Goal: Task Accomplishment & Management: Use online tool/utility

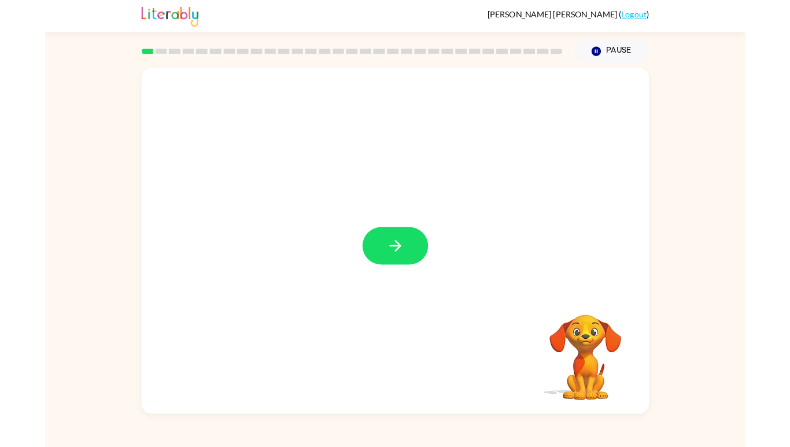
scroll to position [20, 0]
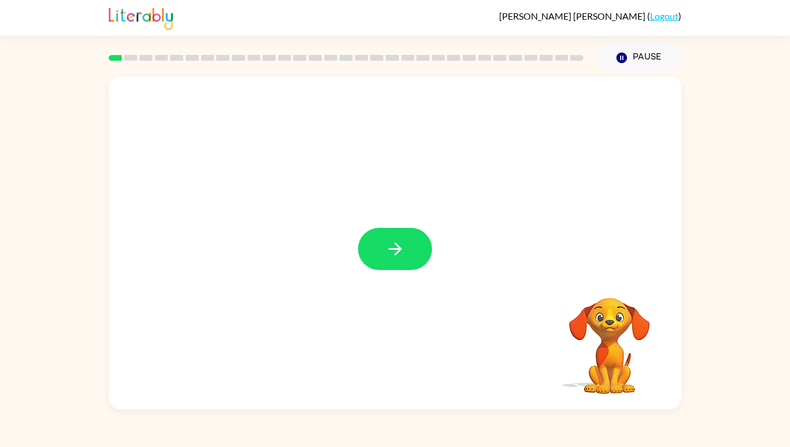
click at [418, 269] on button "button" at bounding box center [395, 249] width 74 height 42
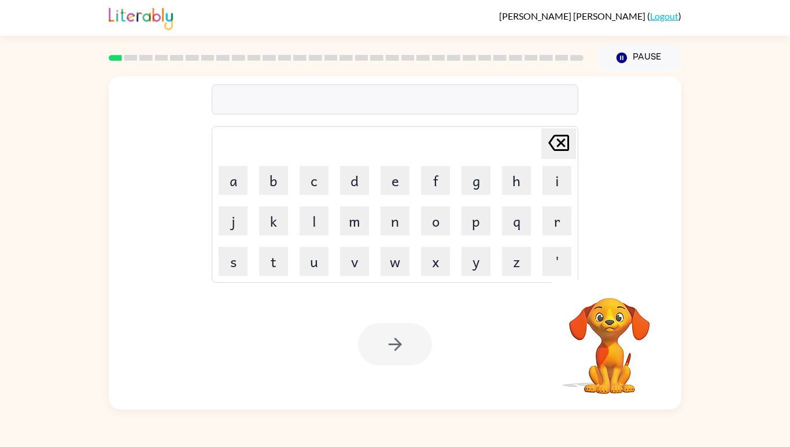
click at [517, 397] on div "Your browser must support playing .mp4 files to use Literably. Please try using…" at bounding box center [395, 344] width 573 height 130
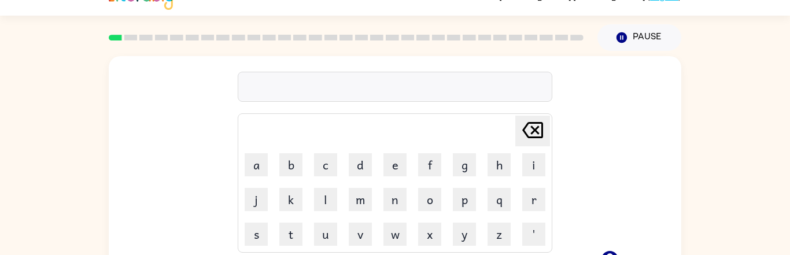
click at [433, 82] on div at bounding box center [395, 87] width 315 height 30
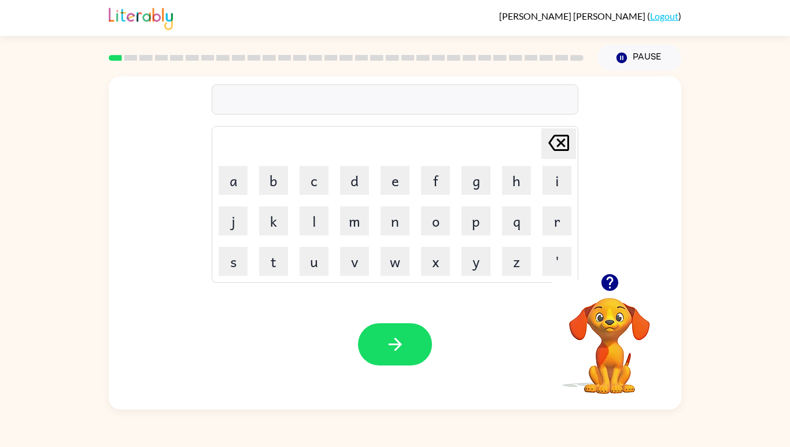
click at [234, 270] on button "s" at bounding box center [233, 261] width 29 height 29
click at [720, 343] on div "s [PERSON_NAME] last character input a b c d e f g h i j k l m n o p q r s t u …" at bounding box center [395, 240] width 790 height 338
click at [719, 342] on div "s [PERSON_NAME] last character input a b c d e f g h i j k l m n o p q r s t u …" at bounding box center [395, 240] width 790 height 338
click at [235, 272] on button "s" at bounding box center [233, 261] width 29 height 29
click at [516, 195] on button "h" at bounding box center [516, 180] width 29 height 29
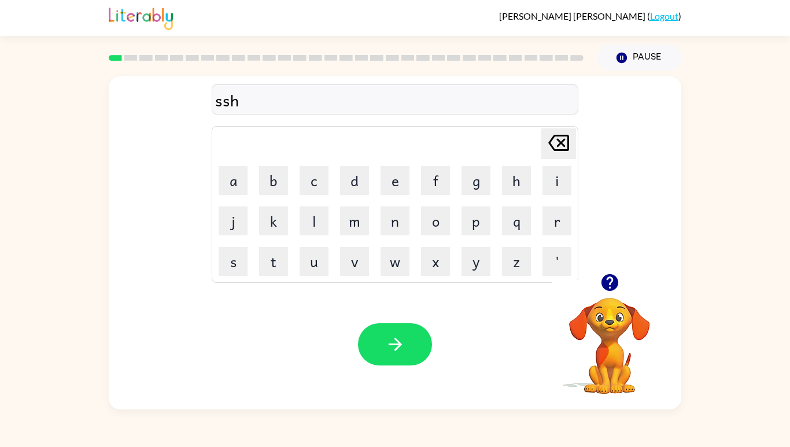
click at [551, 156] on icon "[PERSON_NAME] last character input" at bounding box center [559, 143] width 28 height 28
click at [555, 156] on icon "[PERSON_NAME] last character input" at bounding box center [559, 143] width 28 height 28
click at [555, 154] on icon "[PERSON_NAME] last character input" at bounding box center [559, 143] width 28 height 28
click at [235, 268] on button "s" at bounding box center [233, 261] width 29 height 29
click at [506, 193] on button "h" at bounding box center [516, 180] width 29 height 29
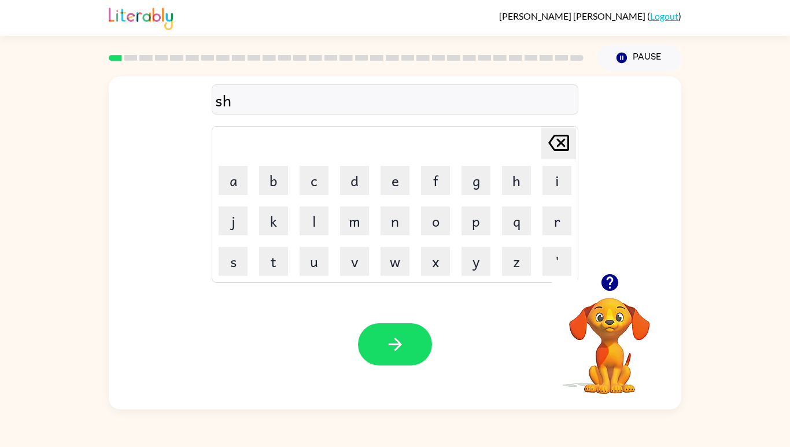
click at [307, 272] on button "u" at bounding box center [314, 261] width 29 height 29
click at [231, 276] on button "s" at bounding box center [233, 261] width 29 height 29
click at [468, 190] on button "g" at bounding box center [476, 180] width 29 height 29
click at [561, 154] on icon "[PERSON_NAME] last character input" at bounding box center [559, 143] width 28 height 28
click at [520, 195] on button "h" at bounding box center [516, 180] width 29 height 29
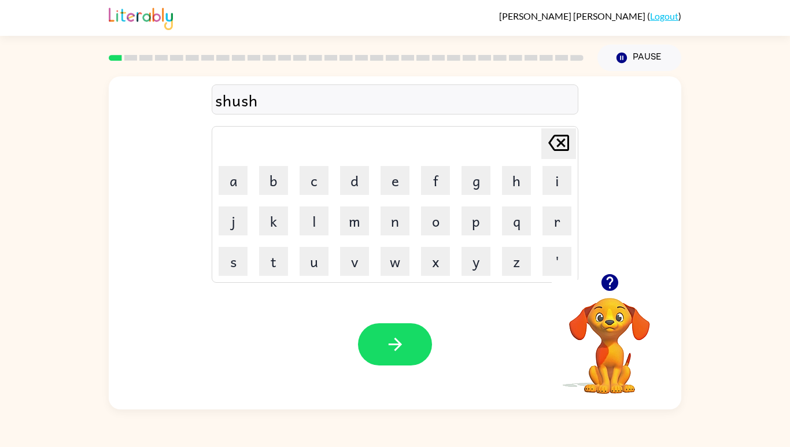
click at [412, 366] on button "button" at bounding box center [395, 344] width 74 height 42
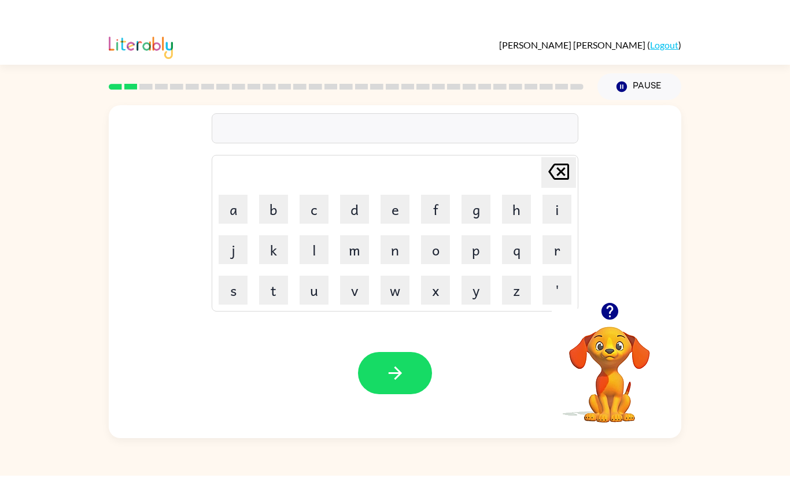
scroll to position [1, 0]
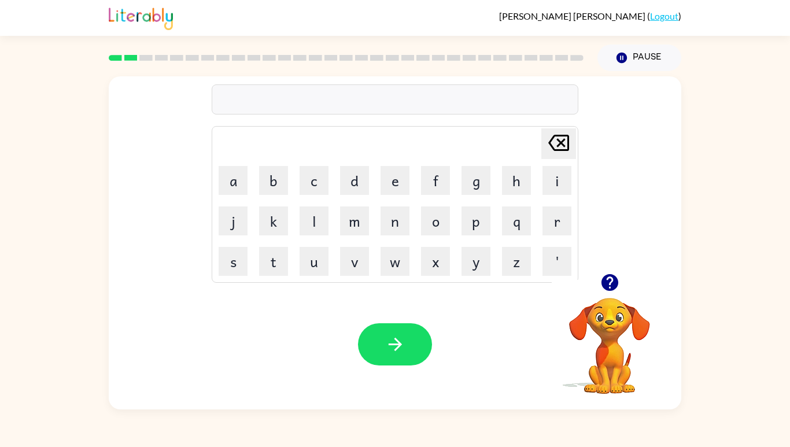
click at [615, 291] on icon "button" at bounding box center [609, 282] width 17 height 17
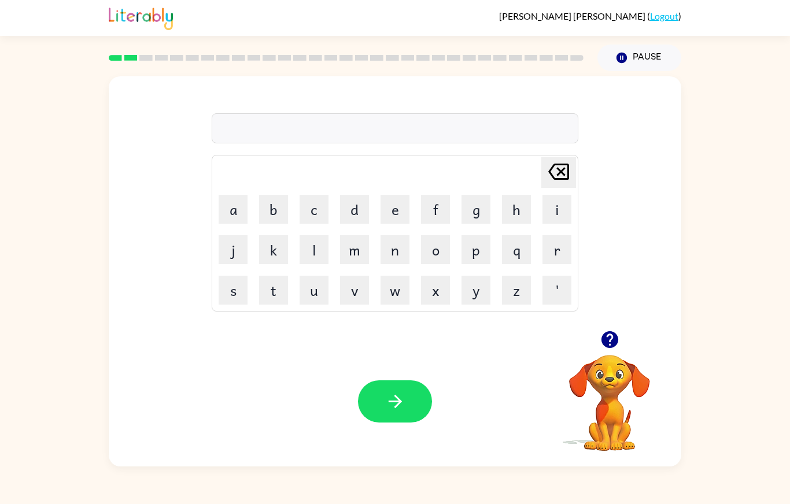
scroll to position [8, 0]
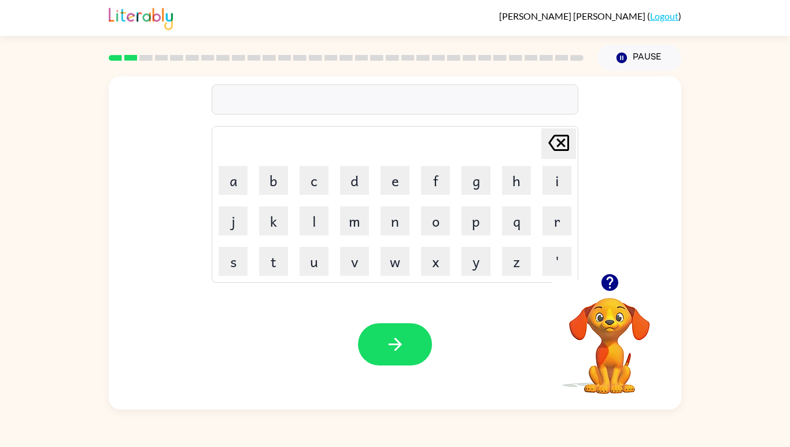
click at [602, 293] on icon "button" at bounding box center [610, 282] width 20 height 20
click at [241, 195] on button "a" at bounding box center [233, 180] width 29 height 29
click at [473, 235] on button "p" at bounding box center [476, 221] width 29 height 29
click at [393, 195] on button "e" at bounding box center [395, 180] width 29 height 29
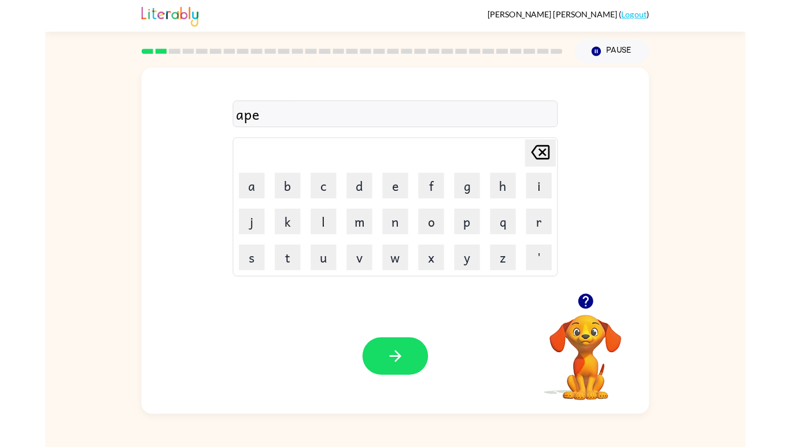
scroll to position [12, 0]
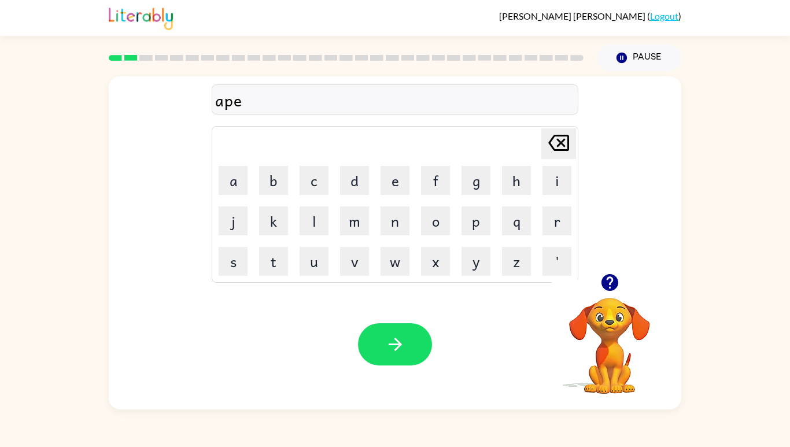
click at [550, 235] on button "r" at bounding box center [557, 221] width 29 height 29
click at [392, 195] on button "e" at bounding box center [395, 180] width 29 height 29
click at [393, 235] on button "n" at bounding box center [395, 221] width 29 height 29
click at [306, 195] on button "c" at bounding box center [314, 180] width 29 height 29
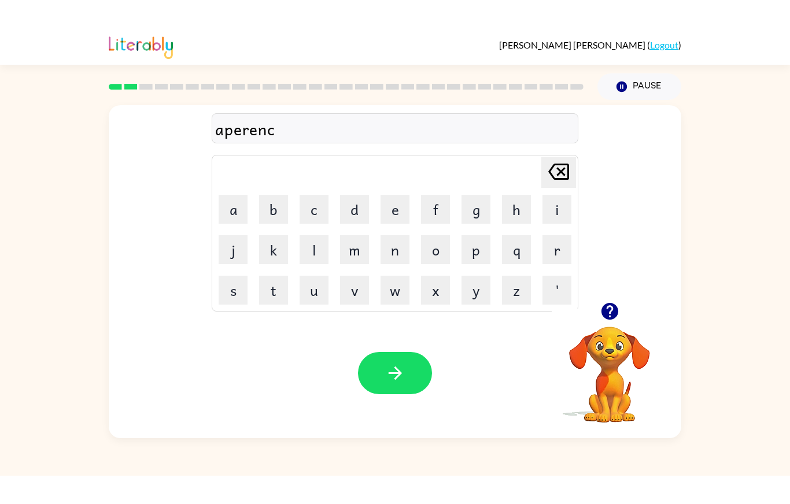
scroll to position [0, 0]
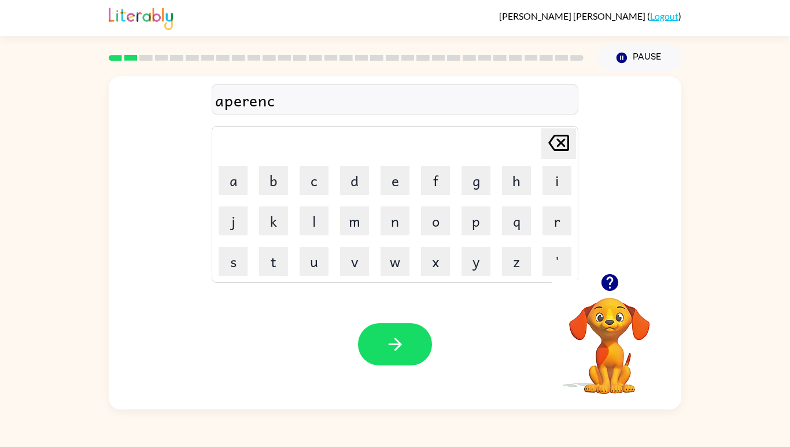
click at [559, 195] on button "i" at bounding box center [557, 180] width 29 height 29
click at [229, 276] on button "s" at bounding box center [233, 261] width 29 height 29
click at [550, 157] on icon "[PERSON_NAME] last character input" at bounding box center [559, 143] width 28 height 28
click at [563, 151] on icon at bounding box center [558, 143] width 21 height 16
click at [563, 157] on icon "[PERSON_NAME] last character input" at bounding box center [559, 143] width 28 height 28
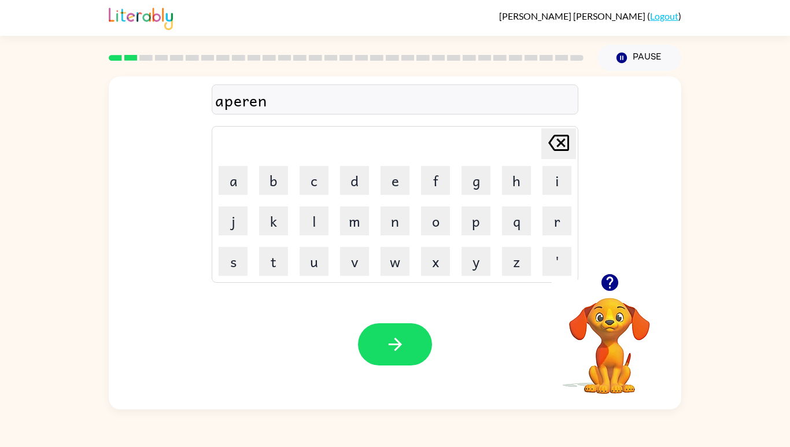
click at [562, 151] on icon at bounding box center [558, 143] width 21 height 16
click at [555, 157] on icon "[PERSON_NAME] last character input" at bounding box center [559, 143] width 28 height 28
click at [558, 157] on icon "[PERSON_NAME] last character input" at bounding box center [559, 143] width 28 height 28
click at [563, 157] on icon "[PERSON_NAME] last character input" at bounding box center [559, 143] width 28 height 28
click at [559, 157] on icon "[PERSON_NAME] last character input" at bounding box center [559, 143] width 28 height 28
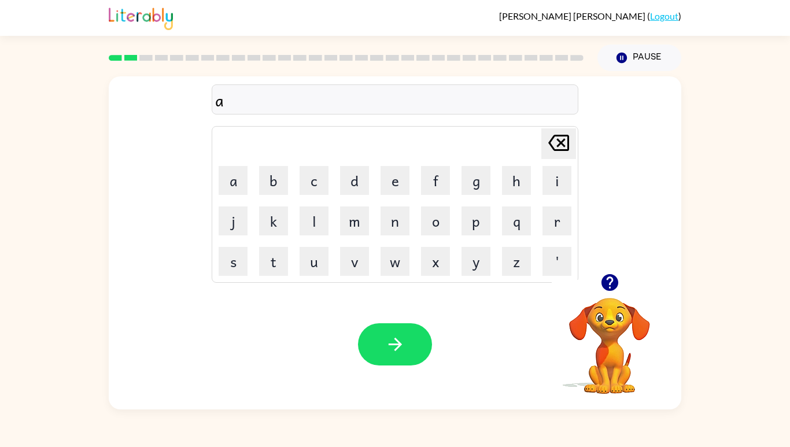
click at [551, 151] on icon at bounding box center [558, 143] width 21 height 16
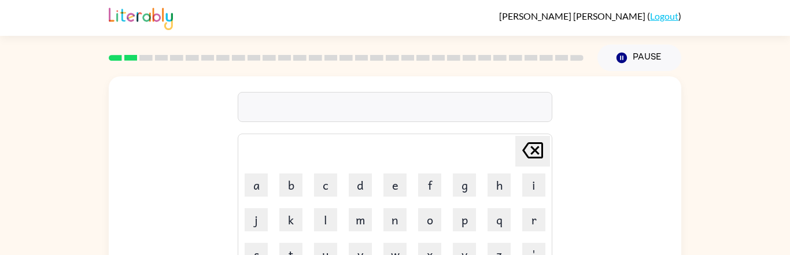
click at [526, 146] on icon at bounding box center [532, 150] width 21 height 16
click at [525, 149] on icon "[PERSON_NAME] last character input" at bounding box center [533, 151] width 28 height 28
click at [525, 150] on icon "[PERSON_NAME] last character input" at bounding box center [533, 151] width 28 height 28
click at [529, 153] on icon "[PERSON_NAME] last character input" at bounding box center [533, 151] width 28 height 28
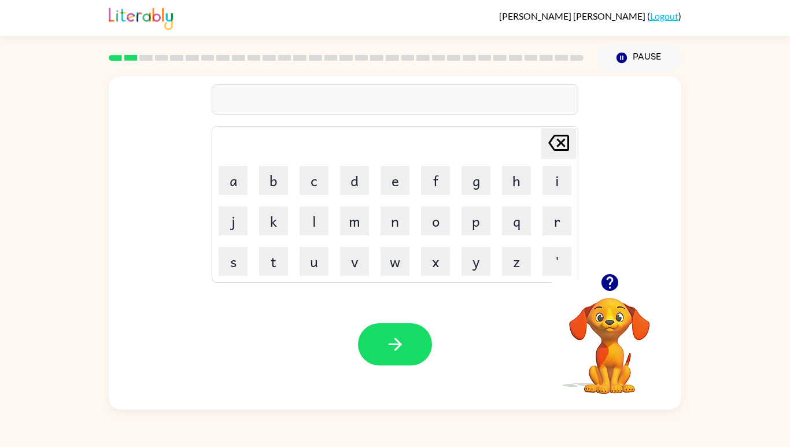
click at [232, 195] on button "a" at bounding box center [233, 180] width 29 height 29
click at [468, 235] on button "p" at bounding box center [476, 221] width 29 height 29
click at [390, 195] on button "e" at bounding box center [395, 180] width 29 height 29
click at [307, 274] on div "ape Delete Delete last character input a b c d e f g h i j k l m n o p q r s t …" at bounding box center [395, 174] width 573 height 197
click at [552, 235] on button "r" at bounding box center [557, 221] width 29 height 29
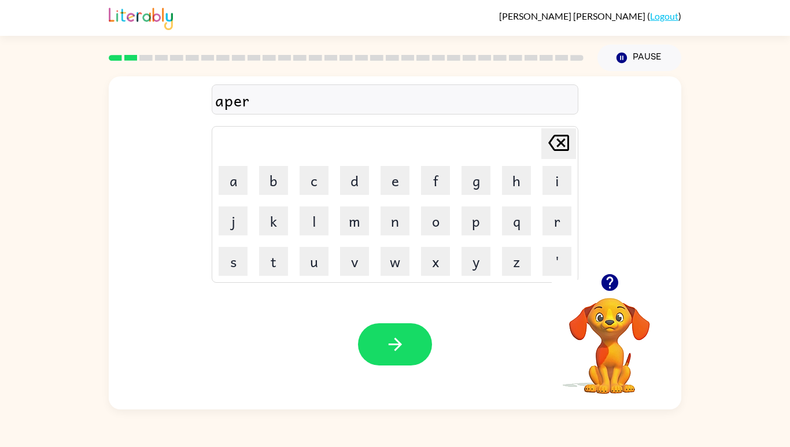
click at [385, 195] on button "e" at bounding box center [395, 180] width 29 height 29
click at [554, 157] on icon "[PERSON_NAME] last character input" at bounding box center [559, 143] width 28 height 28
click at [551, 157] on icon "[PERSON_NAME] last character input" at bounding box center [559, 143] width 28 height 28
click at [550, 157] on icon "[PERSON_NAME] last character input" at bounding box center [559, 143] width 28 height 28
click at [790, 293] on div "ap Delete Delete last character input a b c d e f g h i j k l m n o p q r s t u…" at bounding box center [395, 240] width 790 height 338
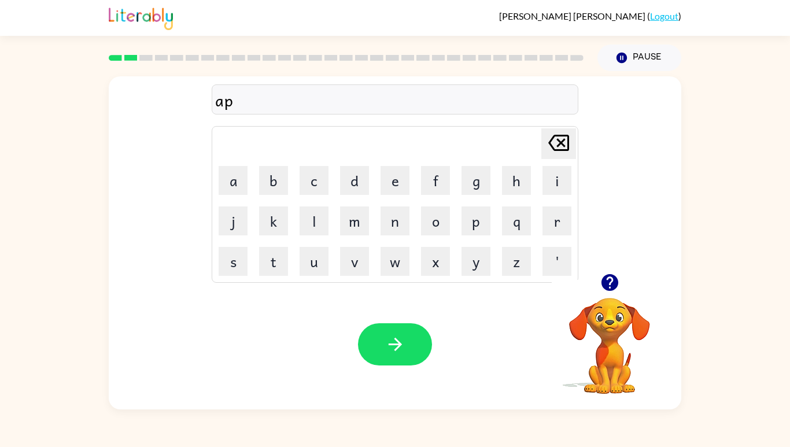
click at [391, 195] on button "e" at bounding box center [395, 180] width 29 height 29
click at [229, 195] on button "a" at bounding box center [233, 180] width 29 height 29
click at [555, 235] on button "r" at bounding box center [557, 221] width 29 height 29
click at [307, 358] on div "Your browser must support playing .mp4 files to use Literably. Please try using…" at bounding box center [395, 344] width 573 height 130
click at [394, 195] on button "e" at bounding box center [395, 180] width 29 height 29
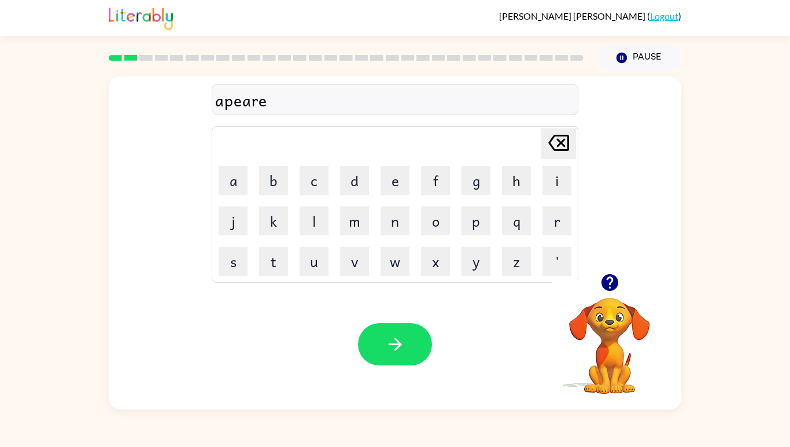
click at [411, 274] on div "apeare Delete Delete last character input a b c d e f g h i j k l m n o p q r s…" at bounding box center [395, 174] width 573 height 197
click at [390, 235] on button "n" at bounding box center [395, 221] width 29 height 29
click at [392, 235] on button "n" at bounding box center [395, 221] width 29 height 29
click at [334, 345] on div "Your browser must support playing .mp4 files to use Literably. Please try using…" at bounding box center [395, 344] width 573 height 130
click at [686, 278] on div "apearenn Delete Delete last character input a b c d e f g h i j k l m n o p q r…" at bounding box center [395, 240] width 790 height 338
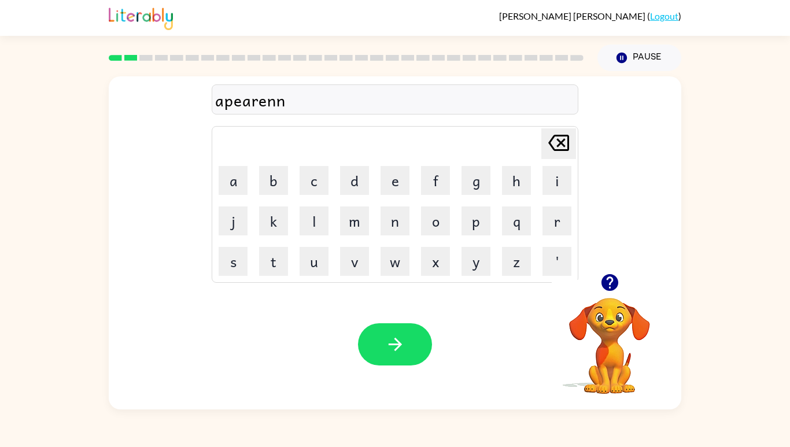
click at [318, 195] on button "c" at bounding box center [314, 180] width 29 height 29
click at [352, 344] on div "Your browser must support playing .mp4 files to use Literably. Please try using…" at bounding box center [395, 344] width 573 height 130
click at [398, 195] on button "e" at bounding box center [395, 180] width 29 height 29
click at [454, 367] on div "Your browser must support playing .mp4 files to use Literably. Please try using…" at bounding box center [395, 344] width 573 height 130
click at [558, 157] on icon "[PERSON_NAME] last character input" at bounding box center [559, 143] width 28 height 28
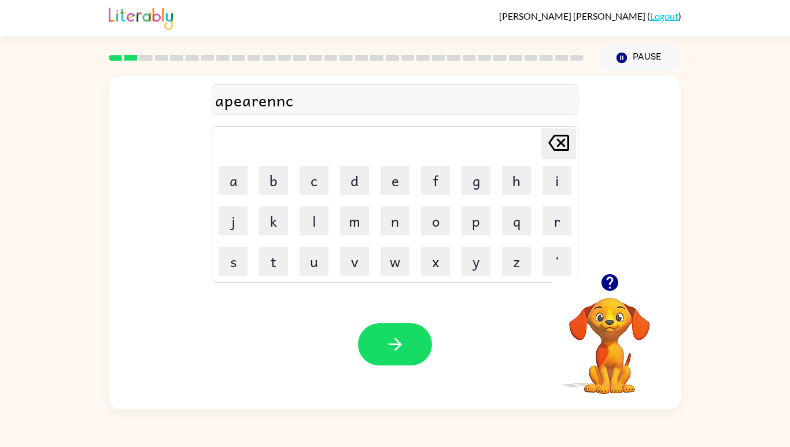
click at [561, 157] on icon "[PERSON_NAME] last character input" at bounding box center [559, 143] width 28 height 28
click at [560, 157] on icon "[PERSON_NAME] last character input" at bounding box center [559, 143] width 28 height 28
click at [316, 195] on button "c" at bounding box center [314, 180] width 29 height 29
click at [390, 195] on button "e" at bounding box center [395, 180] width 29 height 29
click at [229, 276] on button "s" at bounding box center [233, 261] width 29 height 29
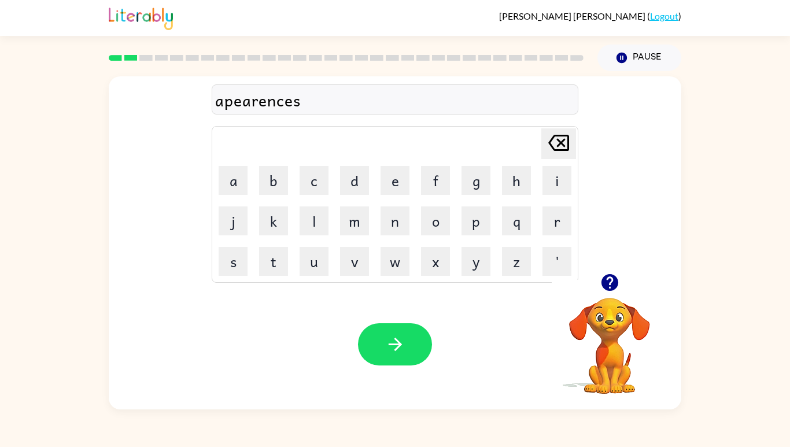
click at [231, 276] on button "s" at bounding box center [233, 261] width 29 height 29
click at [552, 157] on icon "[PERSON_NAME] last character input" at bounding box center [559, 143] width 28 height 28
click at [399, 351] on icon "button" at bounding box center [394, 344] width 13 height 13
click at [551, 235] on button "r" at bounding box center [557, 221] width 29 height 29
click at [690, 367] on div "r [PERSON_NAME] last character input a b c d e f g h i j k l m n o p q r s t u …" at bounding box center [395, 240] width 790 height 338
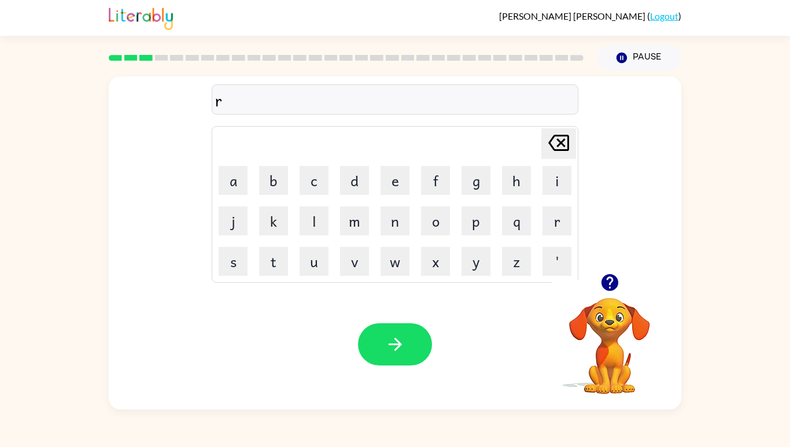
click at [605, 291] on icon "button" at bounding box center [609, 282] width 17 height 17
click at [396, 195] on button "e" at bounding box center [395, 180] width 29 height 29
click at [228, 195] on button "a" at bounding box center [233, 180] width 29 height 29
click at [312, 235] on button "l" at bounding box center [314, 221] width 29 height 29
click at [552, 195] on button "i" at bounding box center [557, 180] width 29 height 29
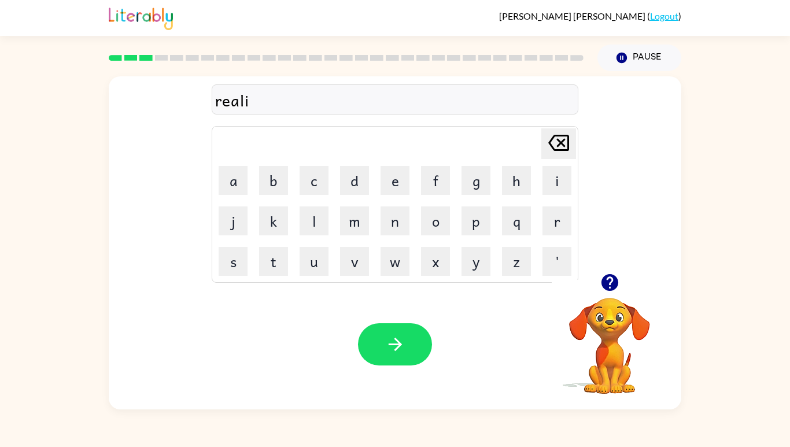
click at [266, 276] on button "t" at bounding box center [273, 261] width 29 height 29
click at [472, 276] on button "y" at bounding box center [476, 261] width 29 height 29
click at [379, 366] on button "button" at bounding box center [395, 344] width 74 height 42
click at [556, 195] on button "i" at bounding box center [557, 180] width 29 height 29
click at [316, 235] on button "l" at bounding box center [314, 221] width 29 height 29
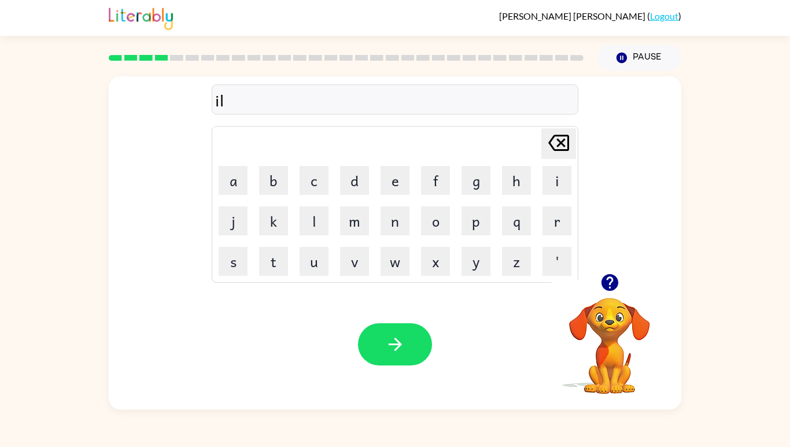
click at [316, 276] on button "u" at bounding box center [314, 261] width 29 height 29
click at [561, 157] on icon "[PERSON_NAME] last character input" at bounding box center [559, 143] width 28 height 28
click at [557, 195] on button "i" at bounding box center [557, 180] width 29 height 29
click at [354, 235] on button "m" at bounding box center [354, 221] width 29 height 29
click at [437, 235] on button "o" at bounding box center [435, 221] width 29 height 29
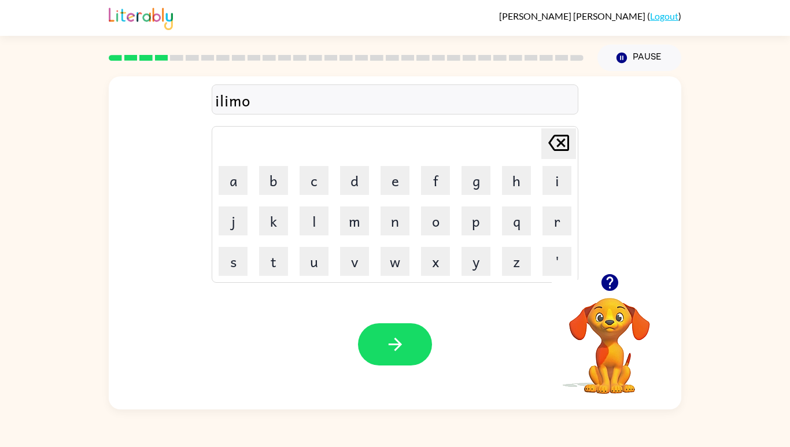
click at [403, 235] on button "n" at bounding box center [395, 221] width 29 height 29
click at [232, 195] on button "a" at bounding box center [233, 180] width 29 height 29
click at [271, 276] on button "t" at bounding box center [273, 261] width 29 height 29
click at [390, 195] on button "e" at bounding box center [395, 180] width 29 height 29
click at [402, 355] on icon "button" at bounding box center [395, 344] width 20 height 20
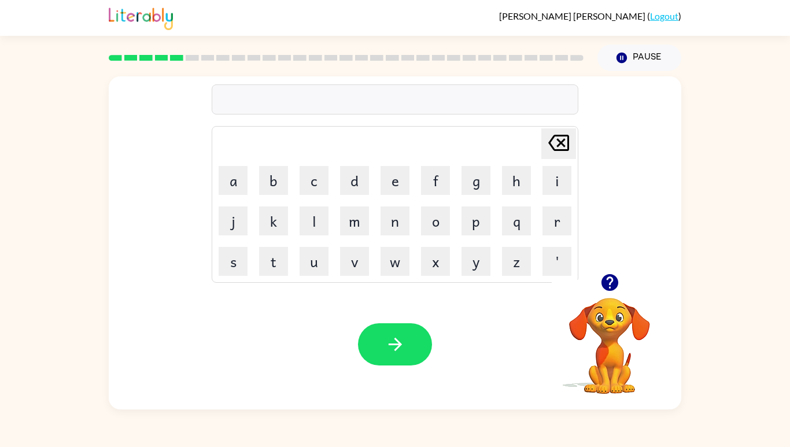
click at [364, 195] on button "d" at bounding box center [354, 180] width 29 height 29
click at [317, 276] on button "u" at bounding box center [314, 261] width 29 height 29
click at [472, 235] on button "p" at bounding box center [476, 221] width 29 height 29
click at [325, 235] on button "l" at bounding box center [314, 221] width 29 height 29
click at [548, 195] on button "i" at bounding box center [557, 180] width 29 height 29
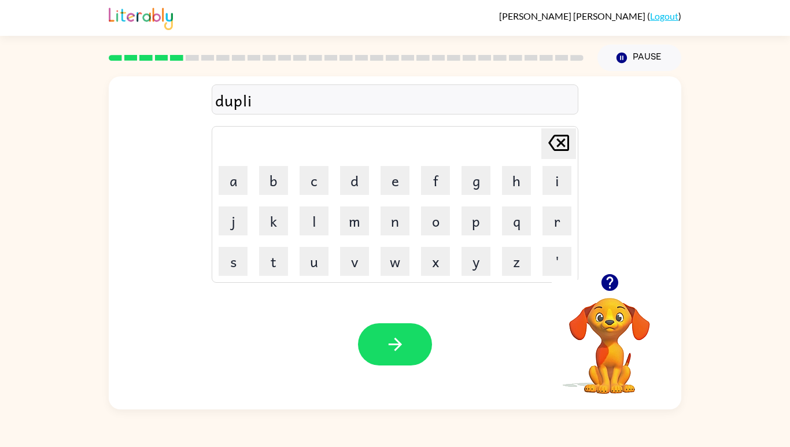
click at [313, 195] on button "c" at bounding box center [314, 180] width 29 height 29
click at [557, 157] on icon "[PERSON_NAME] last character input" at bounding box center [559, 143] width 28 height 28
click at [316, 195] on button "c" at bounding box center [314, 180] width 29 height 29
click at [272, 276] on button "t" at bounding box center [273, 261] width 29 height 29
click at [388, 195] on button "e" at bounding box center [395, 180] width 29 height 29
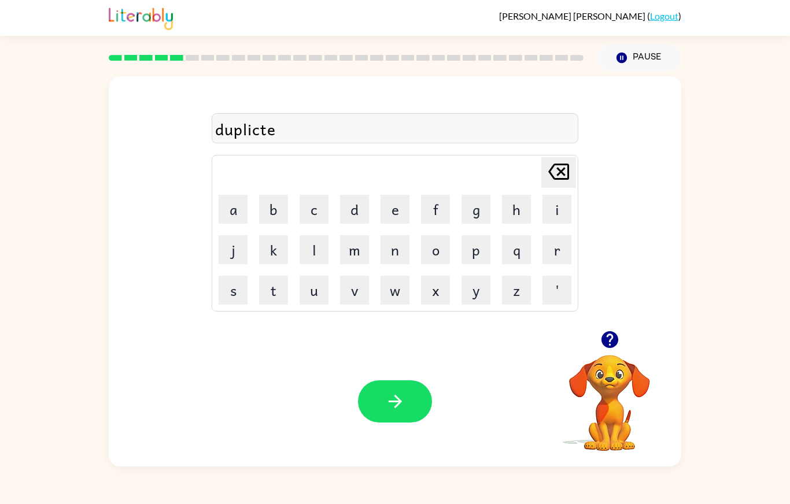
scroll to position [19, 0]
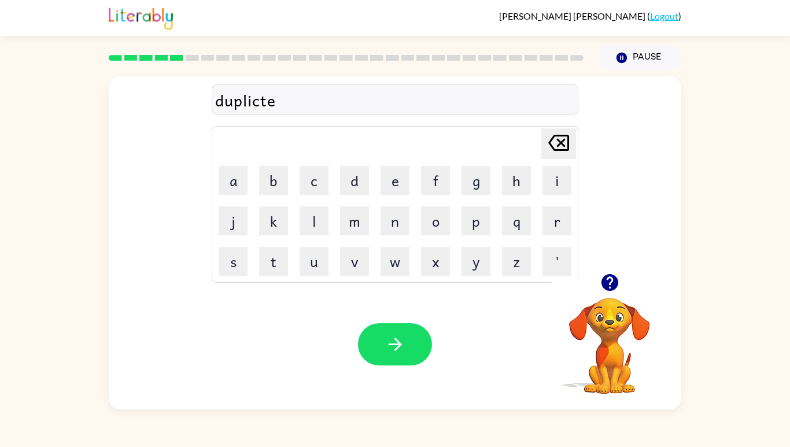
click at [406, 366] on button "button" at bounding box center [395, 344] width 74 height 42
click at [359, 276] on button "v" at bounding box center [354, 261] width 29 height 29
click at [231, 194] on button "a" at bounding box center [233, 180] width 29 height 29
click at [309, 195] on button "c" at bounding box center [314, 180] width 29 height 29
click at [234, 190] on button "a" at bounding box center [233, 180] width 29 height 29
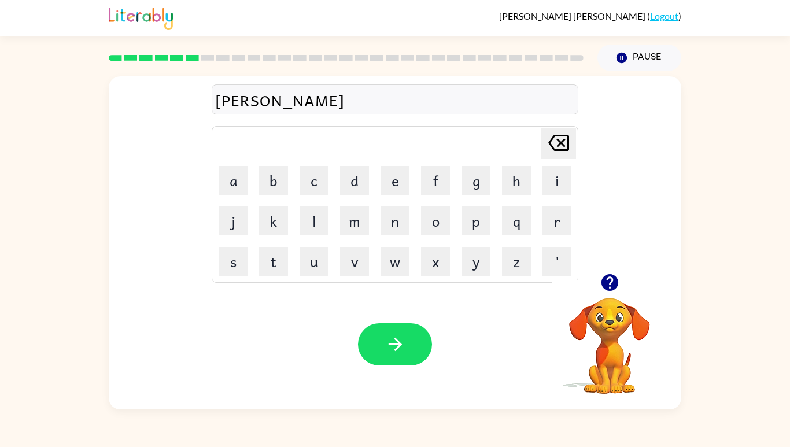
click at [221, 273] on button "s" at bounding box center [233, 261] width 29 height 29
click at [551, 190] on button "i" at bounding box center [557, 180] width 29 height 29
click at [434, 230] on button "o" at bounding box center [435, 221] width 29 height 29
click at [395, 235] on button "n" at bounding box center [395, 221] width 29 height 29
click at [379, 366] on button "button" at bounding box center [395, 344] width 74 height 42
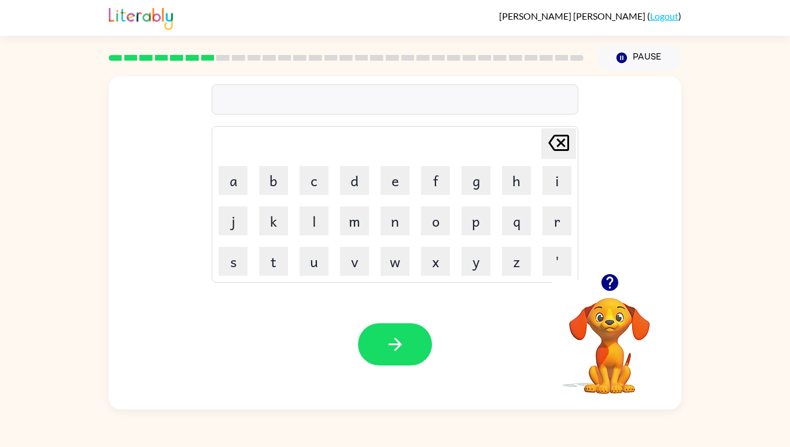
click at [600, 293] on icon "button" at bounding box center [610, 282] width 20 height 20
click at [463, 235] on button "p" at bounding box center [476, 221] width 29 height 29
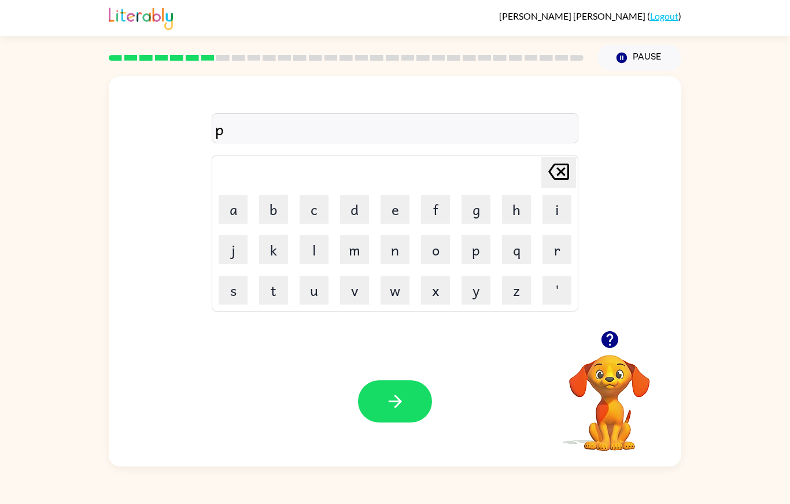
scroll to position [57, 0]
click at [315, 276] on button "u" at bounding box center [314, 290] width 29 height 29
click at [355, 195] on button "d" at bounding box center [354, 209] width 29 height 29
click at [360, 195] on button "d" at bounding box center [354, 209] width 29 height 29
click at [311, 235] on button "l" at bounding box center [314, 249] width 29 height 29
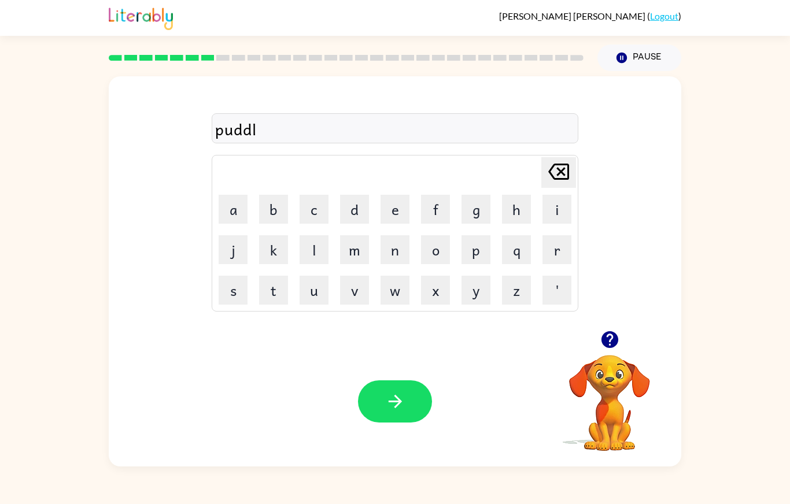
click at [397, 195] on button "e" at bounding box center [395, 209] width 29 height 29
click at [385, 411] on icon "button" at bounding box center [395, 402] width 20 height 20
click at [483, 235] on button "p" at bounding box center [476, 249] width 29 height 29
click at [220, 195] on button "a" at bounding box center [233, 209] width 29 height 29
click at [607, 343] on icon "button" at bounding box center [609, 339] width 17 height 17
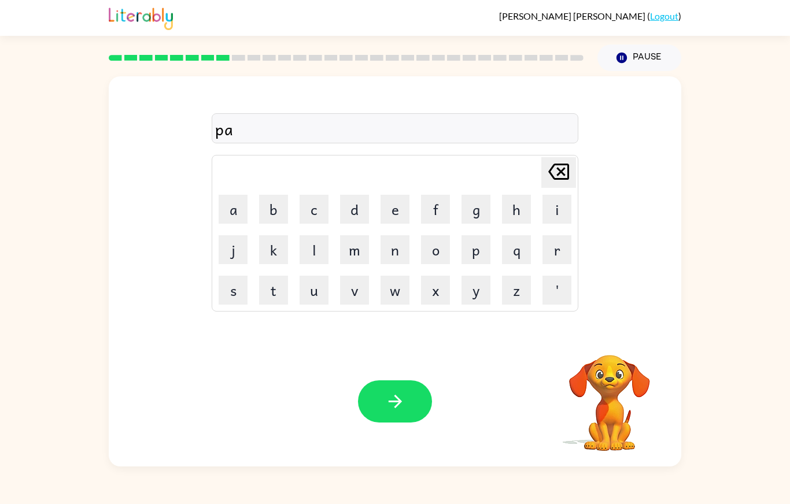
click at [554, 235] on button "r" at bounding box center [557, 249] width 29 height 29
click at [564, 195] on button "i" at bounding box center [557, 209] width 29 height 29
click at [562, 158] on icon "[PERSON_NAME] last character input" at bounding box center [559, 172] width 28 height 28
click at [606, 337] on icon "button" at bounding box center [609, 339] width 17 height 17
click at [270, 276] on button "t" at bounding box center [273, 290] width 29 height 29
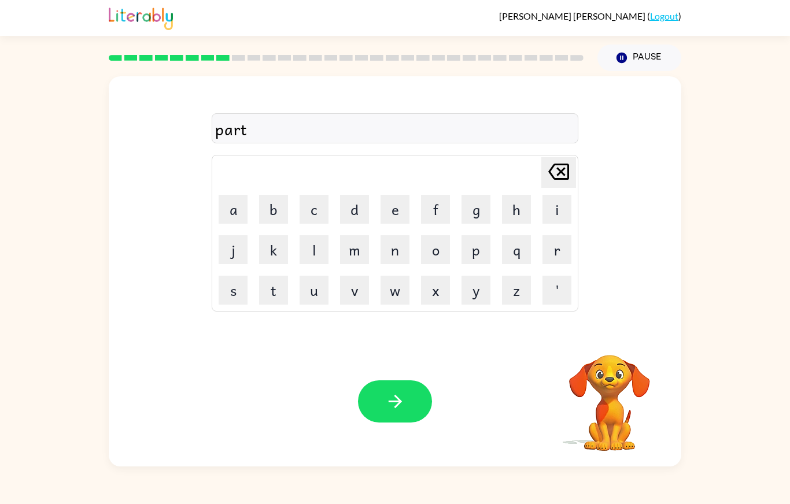
click at [554, 195] on button "i" at bounding box center [557, 209] width 29 height 29
click at [318, 195] on button "c" at bounding box center [314, 209] width 29 height 29
click at [234, 195] on button "a" at bounding box center [233, 209] width 29 height 29
click at [606, 349] on icon "button" at bounding box center [610, 340] width 20 height 20
click at [314, 235] on button "l" at bounding box center [314, 249] width 29 height 29
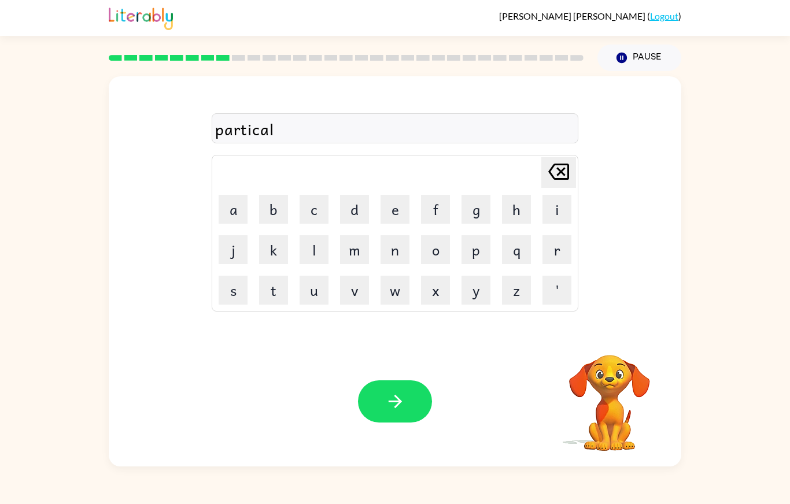
click at [391, 410] on icon "button" at bounding box center [395, 402] width 20 height 20
click at [563, 235] on button "r" at bounding box center [557, 249] width 29 height 29
click at [396, 195] on button "e" at bounding box center [395, 209] width 29 height 29
click at [312, 197] on button "c" at bounding box center [314, 209] width 29 height 29
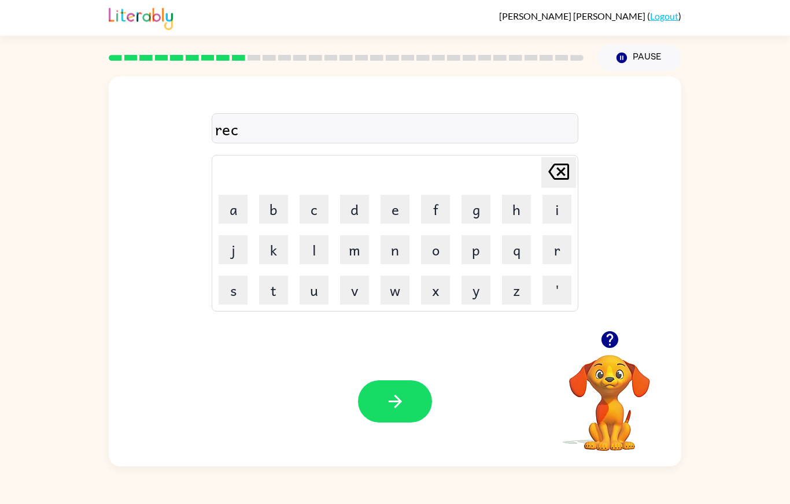
click at [229, 195] on button "a" at bounding box center [233, 209] width 29 height 29
click at [477, 235] on button "p" at bounding box center [476, 249] width 29 height 29
click at [613, 348] on icon "button" at bounding box center [609, 339] width 17 height 17
click at [235, 277] on button "s" at bounding box center [233, 290] width 29 height 29
click at [565, 197] on button "i" at bounding box center [557, 209] width 29 height 29
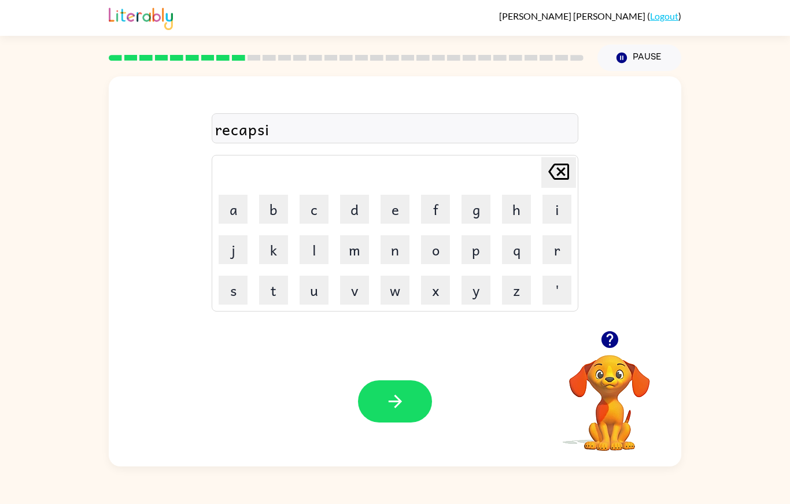
click at [434, 240] on button "o" at bounding box center [435, 249] width 29 height 29
click at [553, 241] on button "r" at bounding box center [557, 249] width 29 height 29
click at [557, 158] on icon "[PERSON_NAME] last character input" at bounding box center [559, 172] width 28 height 28
click at [557, 160] on icon "[PERSON_NAME] last character input" at bounding box center [559, 172] width 28 height 28
click at [557, 159] on icon "[PERSON_NAME] last character input" at bounding box center [559, 172] width 28 height 28
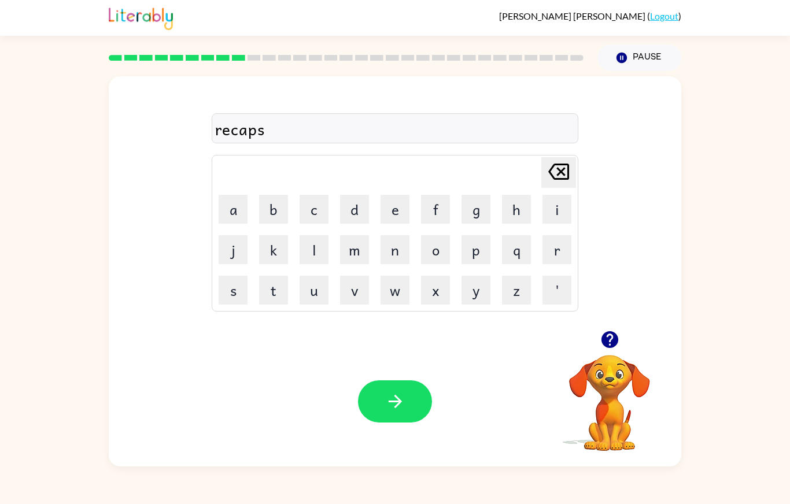
click at [559, 158] on icon "[PERSON_NAME] last character input" at bounding box center [559, 172] width 28 height 28
click at [230, 282] on button "s" at bounding box center [233, 290] width 29 height 29
click at [253, 321] on div "recaps [PERSON_NAME] last character input a b c d e f g h i j k l m n o p q r s…" at bounding box center [395, 203] width 573 height 255
click at [311, 287] on button "u" at bounding box center [314, 290] width 29 height 29
click at [556, 235] on button "r" at bounding box center [557, 249] width 29 height 29
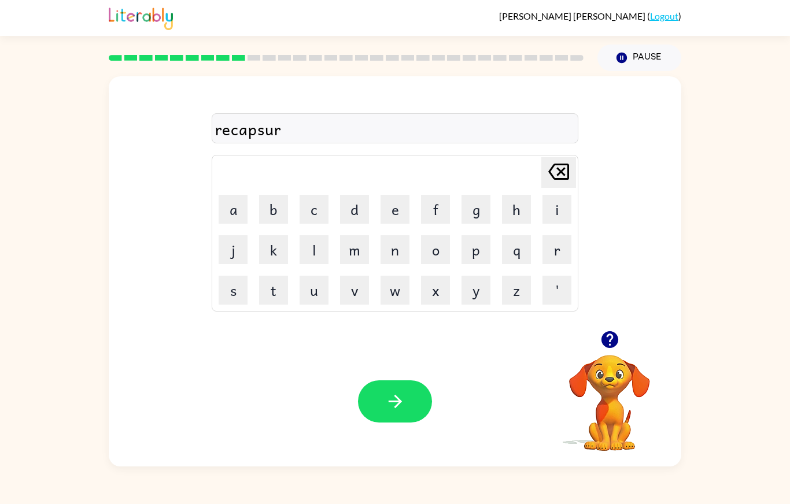
click at [408, 398] on button "button" at bounding box center [395, 402] width 74 height 42
click at [469, 237] on button "p" at bounding box center [476, 249] width 29 height 29
click at [548, 240] on button "r" at bounding box center [557, 249] width 29 height 29
click at [393, 195] on button "e" at bounding box center [395, 209] width 29 height 29
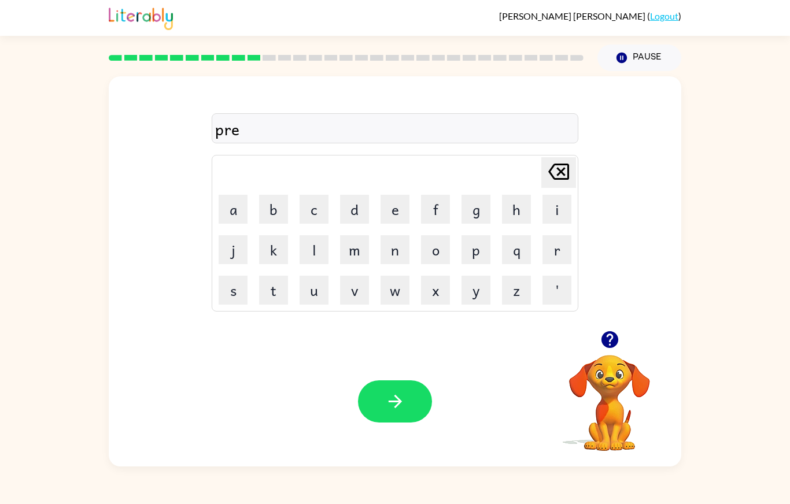
click at [82, 385] on div "pre [PERSON_NAME] last character input a b c d e f g h i j k l m n o p q r s t …" at bounding box center [395, 269] width 790 height 396
click at [82, 384] on div "pre [PERSON_NAME] last character input a b c d e f g h i j k l m n o p q r s t …" at bounding box center [395, 269] width 790 height 396
click at [407, 276] on button "w" at bounding box center [395, 290] width 29 height 29
click at [560, 164] on icon at bounding box center [558, 172] width 21 height 16
click at [234, 276] on button "s" at bounding box center [233, 290] width 29 height 29
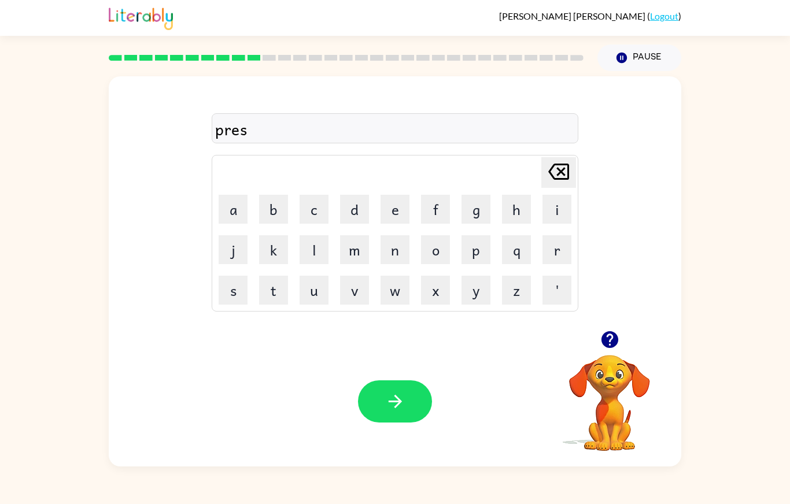
click at [310, 195] on button "c" at bounding box center [314, 209] width 29 height 29
click at [436, 235] on button "o" at bounding box center [435, 249] width 29 height 29
click at [427, 235] on button "o" at bounding box center [435, 249] width 29 height 29
click at [563, 164] on icon at bounding box center [558, 172] width 21 height 16
click at [565, 158] on icon "[PERSON_NAME] last character input" at bounding box center [559, 172] width 28 height 28
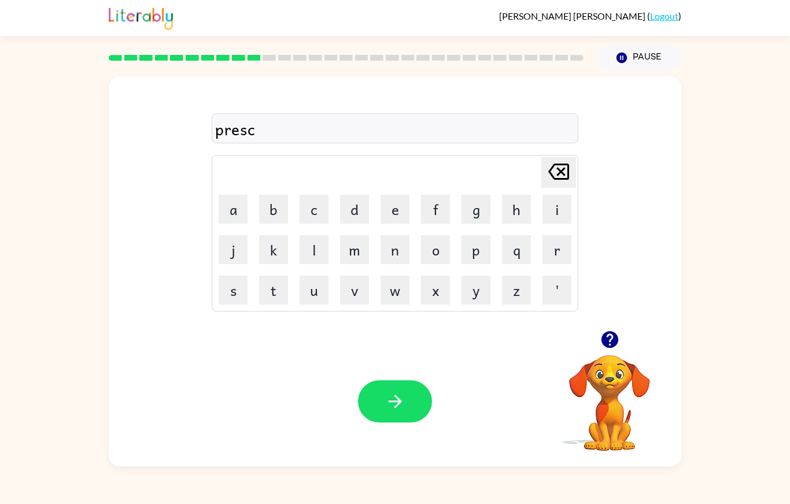
click at [607, 337] on button "button" at bounding box center [610, 340] width 30 height 30
click at [510, 195] on button "h" at bounding box center [516, 209] width 29 height 29
click at [430, 235] on button "o" at bounding box center [435, 249] width 29 height 29
click at [438, 235] on button "o" at bounding box center [435, 249] width 29 height 29
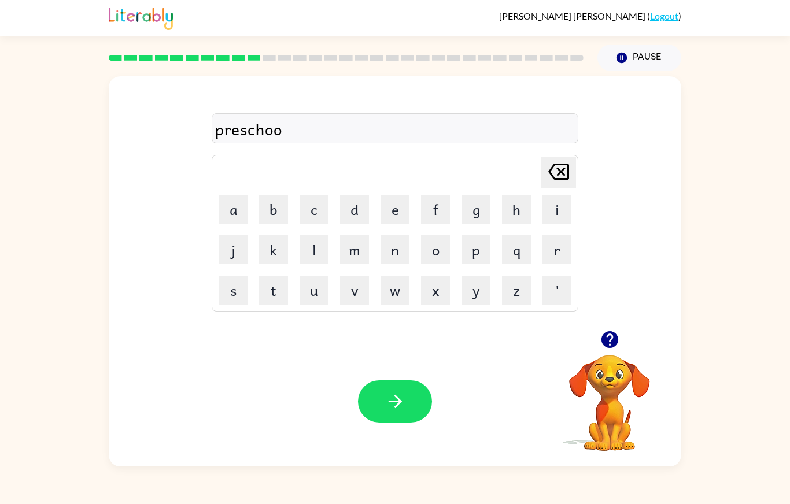
click at [322, 256] on button "l" at bounding box center [314, 249] width 29 height 29
click at [400, 412] on icon "button" at bounding box center [395, 402] width 20 height 20
click at [309, 215] on button "c" at bounding box center [314, 209] width 29 height 29
click at [319, 207] on button "c" at bounding box center [314, 209] width 29 height 29
click at [552, 180] on icon "[PERSON_NAME] last character input" at bounding box center [559, 172] width 28 height 28
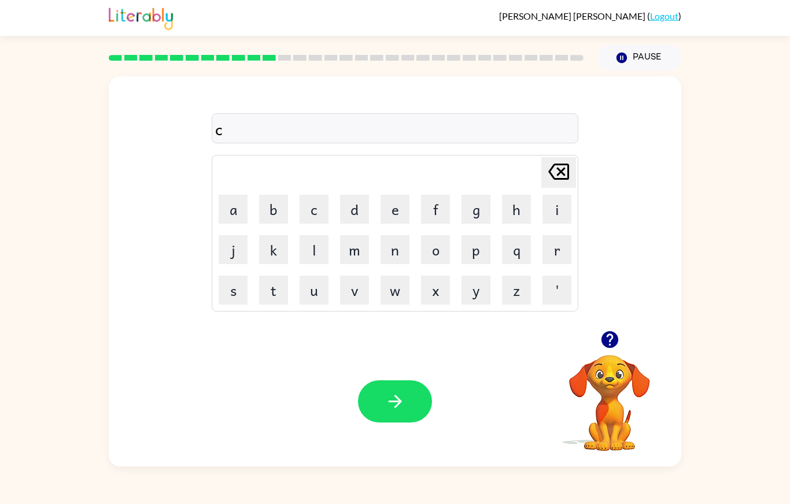
scroll to position [0, 0]
click at [599, 355] on button "button" at bounding box center [610, 340] width 30 height 30
click at [555, 264] on button "r" at bounding box center [557, 249] width 29 height 29
click at [231, 224] on button "a" at bounding box center [233, 209] width 29 height 29
click at [352, 305] on button "v" at bounding box center [354, 290] width 29 height 29
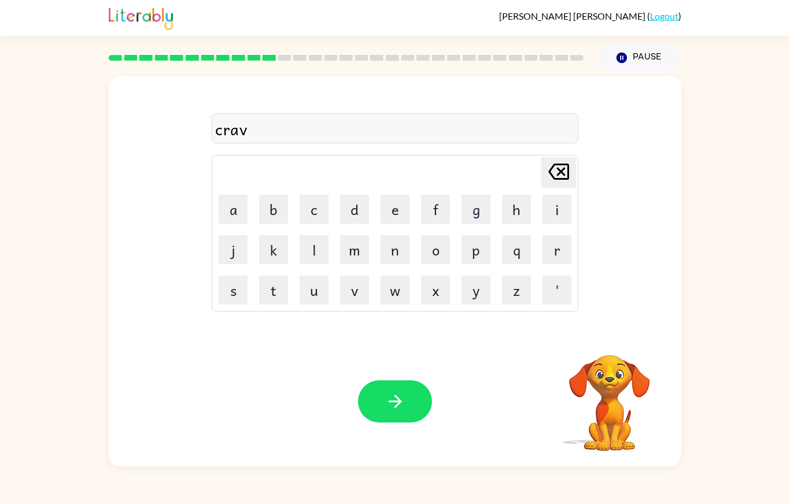
click at [386, 224] on button "e" at bounding box center [395, 209] width 29 height 29
click at [410, 423] on button "button" at bounding box center [395, 402] width 74 height 42
click at [353, 224] on button "d" at bounding box center [354, 209] width 29 height 29
click at [559, 224] on button "i" at bounding box center [557, 209] width 29 height 29
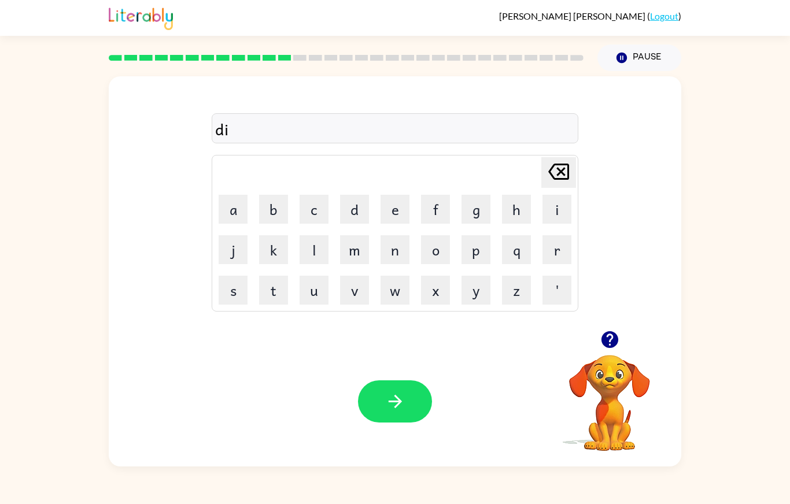
click at [316, 224] on button "c" at bounding box center [314, 209] width 29 height 29
click at [605, 348] on icon "button" at bounding box center [609, 339] width 17 height 17
click at [269, 305] on button "t" at bounding box center [273, 290] width 29 height 29
click at [233, 224] on button "a" at bounding box center [233, 209] width 29 height 29
click at [263, 305] on button "t" at bounding box center [273, 290] width 29 height 29
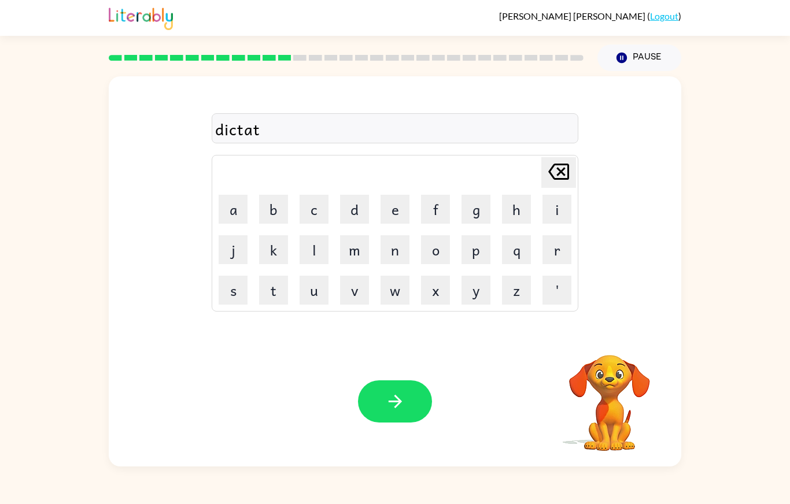
click at [352, 224] on button "d" at bounding box center [354, 209] width 29 height 29
click at [545, 186] on icon "[PERSON_NAME] last character input" at bounding box center [559, 172] width 28 height 28
click at [388, 224] on button "e" at bounding box center [395, 209] width 29 height 29
click at [411, 423] on button "button" at bounding box center [395, 402] width 74 height 42
click at [488, 264] on button "p" at bounding box center [476, 249] width 29 height 29
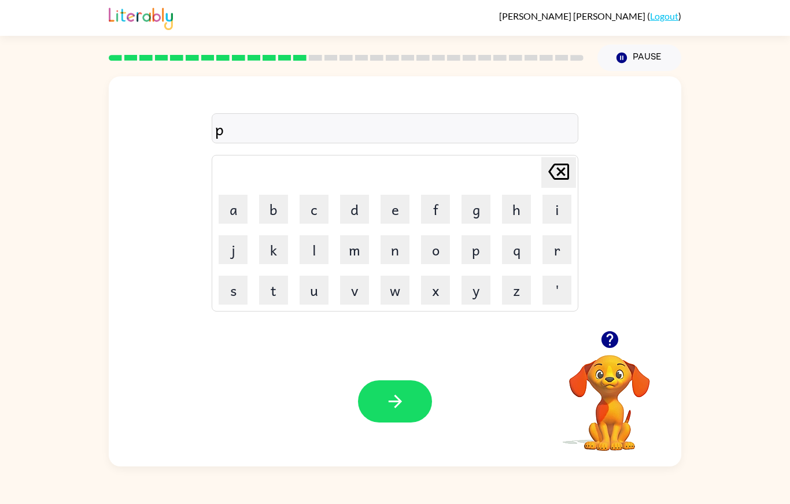
scroll to position [0, 0]
click at [604, 350] on icon "button" at bounding box center [610, 340] width 20 height 20
click at [223, 224] on button "a" at bounding box center [233, 209] width 29 height 29
click at [479, 305] on button "y" at bounding box center [476, 290] width 29 height 29
click at [360, 264] on button "m" at bounding box center [354, 249] width 29 height 29
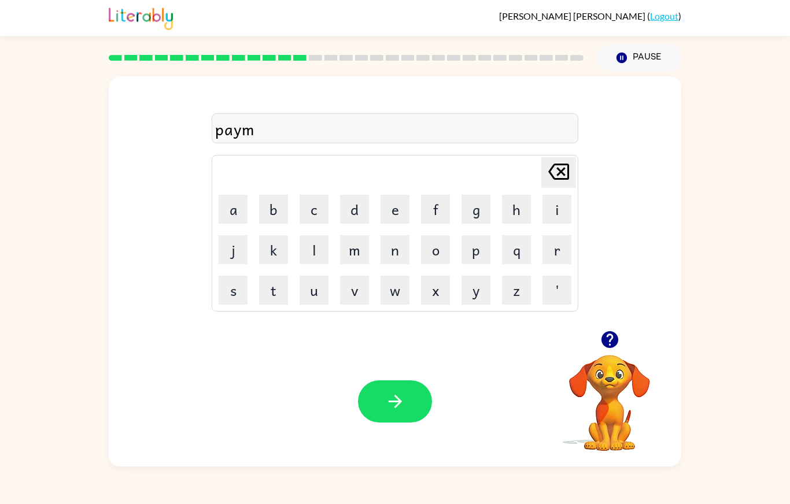
click at [600, 350] on icon "button" at bounding box center [610, 340] width 20 height 20
click at [399, 224] on button "e" at bounding box center [395, 209] width 29 height 29
click at [400, 264] on button "n" at bounding box center [395, 249] width 29 height 29
click at [606, 348] on icon "button" at bounding box center [609, 339] width 17 height 17
click at [275, 305] on button "t" at bounding box center [273, 290] width 29 height 29
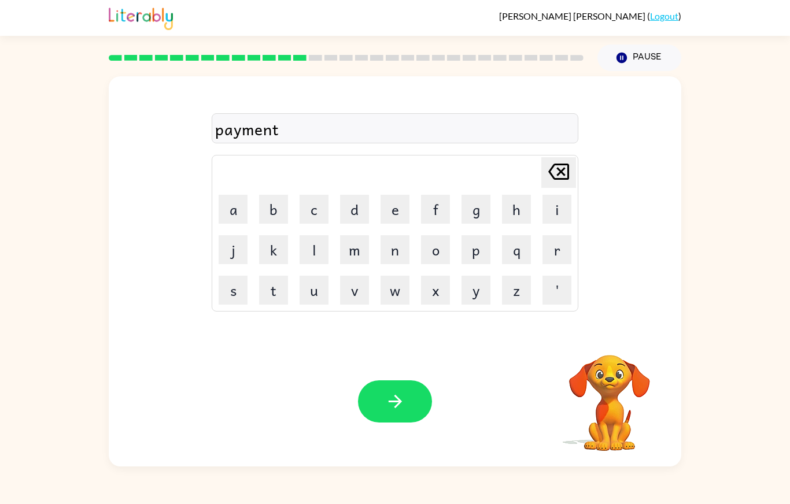
click at [395, 412] on icon "button" at bounding box center [395, 402] width 20 height 20
click at [349, 264] on button "m" at bounding box center [354, 249] width 29 height 29
click at [226, 224] on button "a" at bounding box center [233, 209] width 29 height 29
click at [605, 348] on icon "button" at bounding box center [609, 339] width 17 height 17
click at [466, 224] on button "g" at bounding box center [476, 209] width 29 height 29
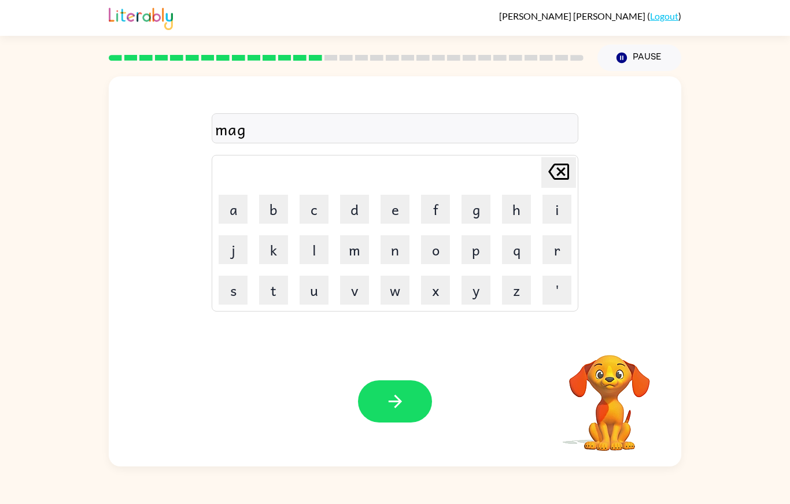
click at [388, 224] on button "e" at bounding box center [395, 209] width 29 height 29
click at [607, 355] on button "button" at bounding box center [610, 340] width 30 height 30
click at [547, 264] on button "r" at bounding box center [557, 249] width 29 height 29
click at [411, 423] on button "button" at bounding box center [395, 402] width 74 height 42
click at [235, 305] on button "s" at bounding box center [233, 290] width 29 height 29
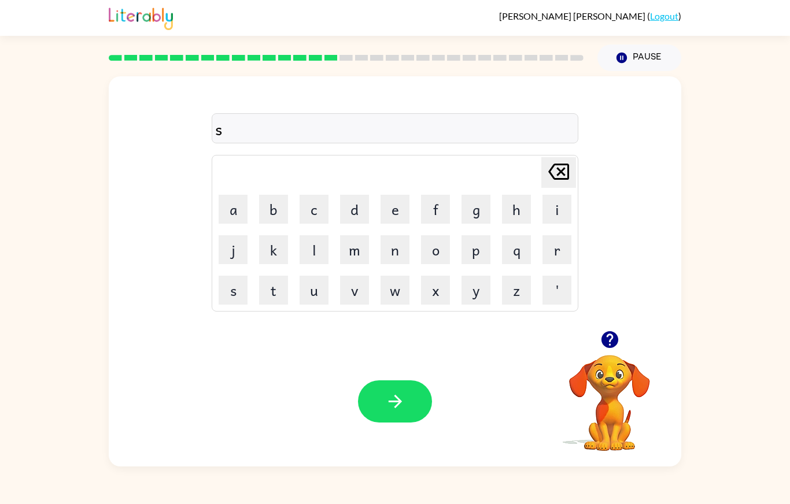
click at [475, 264] on button "p" at bounding box center [476, 249] width 29 height 29
click at [223, 224] on button "a" at bounding box center [233, 209] width 29 height 29
click at [555, 264] on button "r" at bounding box center [557, 249] width 29 height 29
click at [619, 355] on button "button" at bounding box center [610, 340] width 30 height 30
click at [274, 264] on button "k" at bounding box center [273, 249] width 29 height 29
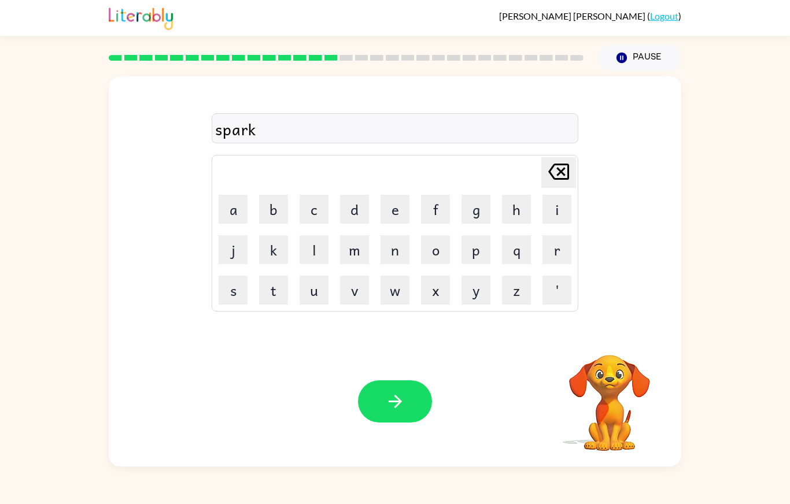
click at [410, 423] on button "button" at bounding box center [395, 402] width 74 height 42
click at [469, 264] on button "p" at bounding box center [476, 249] width 29 height 29
click at [231, 224] on button "a" at bounding box center [233, 209] width 29 height 29
click at [319, 264] on button "l" at bounding box center [314, 249] width 29 height 29
click at [399, 423] on button "button" at bounding box center [395, 402] width 74 height 42
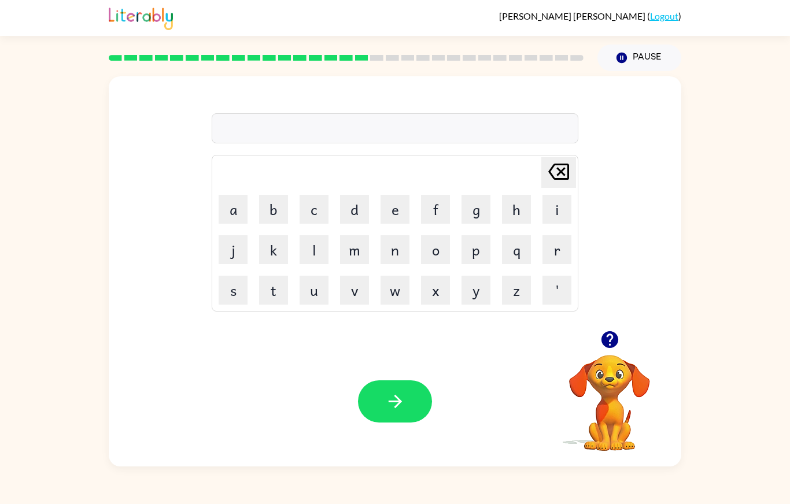
click at [612, 348] on icon "button" at bounding box center [609, 339] width 17 height 17
click at [236, 305] on button "s" at bounding box center [233, 290] width 29 height 29
click at [595, 355] on div at bounding box center [610, 340] width 116 height 30
click at [471, 264] on button "p" at bounding box center [476, 249] width 29 height 29
click at [547, 224] on button "i" at bounding box center [557, 209] width 29 height 29
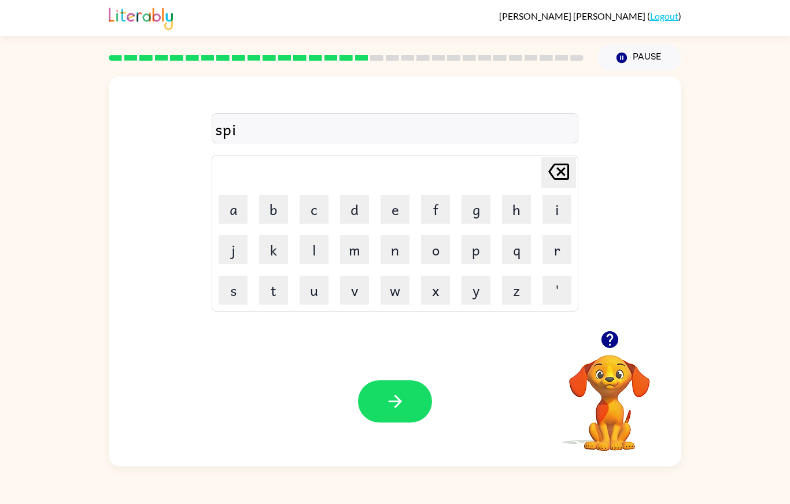
click at [602, 355] on button "button" at bounding box center [610, 340] width 30 height 30
click at [389, 264] on button "n" at bounding box center [395, 249] width 29 height 29
click at [555, 224] on button "i" at bounding box center [557, 209] width 29 height 29
click at [398, 264] on button "n" at bounding box center [395, 249] width 29 height 29
click at [476, 224] on button "g" at bounding box center [476, 209] width 29 height 29
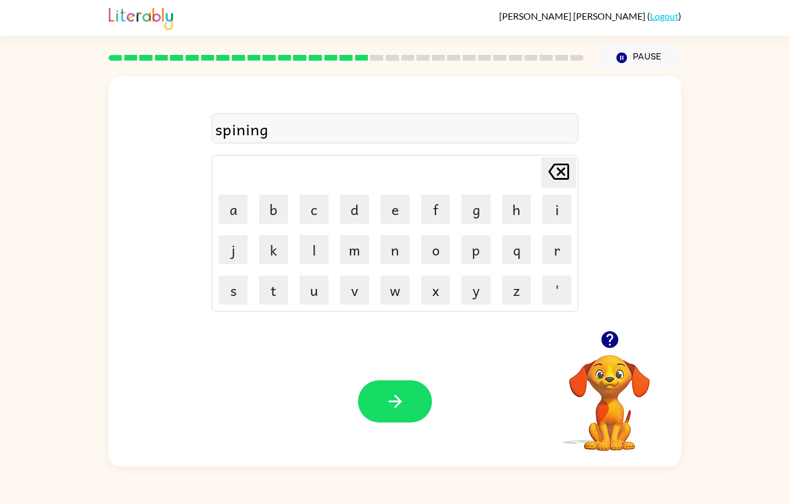
click at [552, 180] on icon at bounding box center [558, 172] width 21 height 16
click at [552, 186] on icon "[PERSON_NAME] last character input" at bounding box center [559, 172] width 28 height 28
click at [555, 186] on icon "[PERSON_NAME] last character input" at bounding box center [559, 172] width 28 height 28
click at [396, 264] on button "n" at bounding box center [395, 249] width 29 height 29
click at [559, 224] on button "i" at bounding box center [557, 209] width 29 height 29
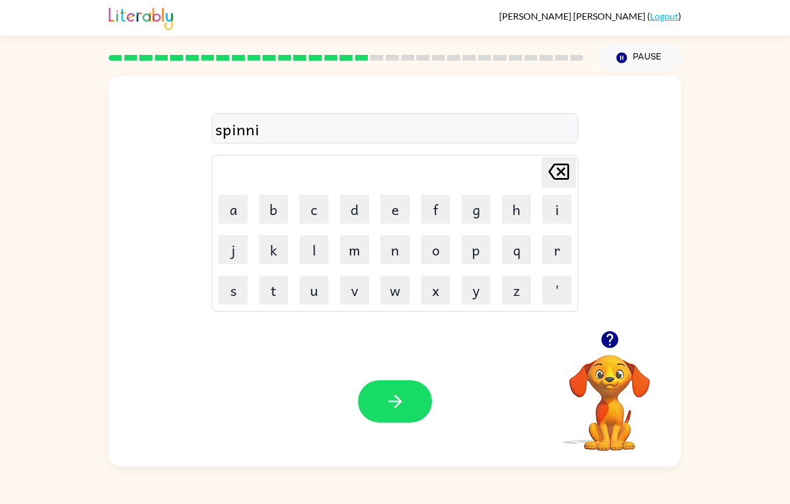
click at [399, 264] on button "n" at bounding box center [395, 249] width 29 height 29
click at [482, 224] on button "g" at bounding box center [476, 209] width 29 height 29
click at [408, 423] on button "button" at bounding box center [395, 402] width 74 height 42
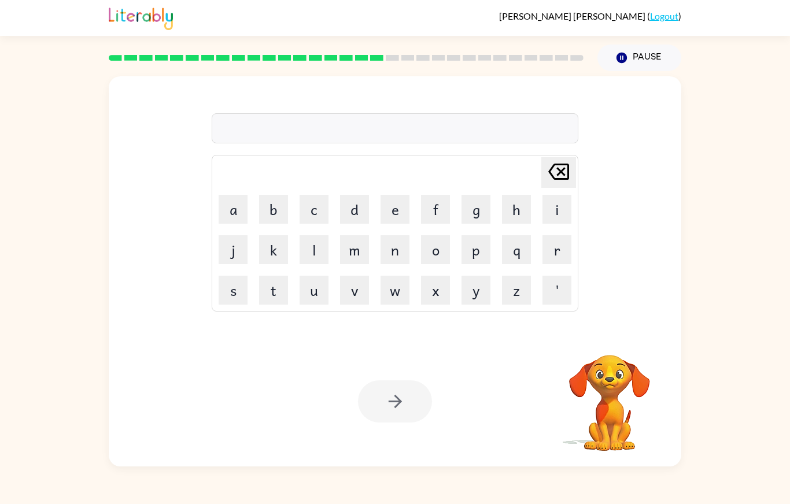
click at [532, 447] on div "Your browser must support playing .mp4 files to use Literably. Please try using…" at bounding box center [395, 402] width 573 height 130
click at [476, 224] on button "g" at bounding box center [476, 209] width 29 height 29
click at [357, 331] on div "g [PERSON_NAME] last character input a b c d e f g h i j k l m n o p q r s t u …" at bounding box center [395, 203] width 573 height 255
click at [371, 331] on div "g [PERSON_NAME] last character input a b c d e f g h i j k l m n o p q r s t u …" at bounding box center [395, 203] width 573 height 255
click at [418, 389] on div "g Delete Delete last character input a b c d e f g h i j k l m n o p q r s t u …" at bounding box center [395, 271] width 573 height 390
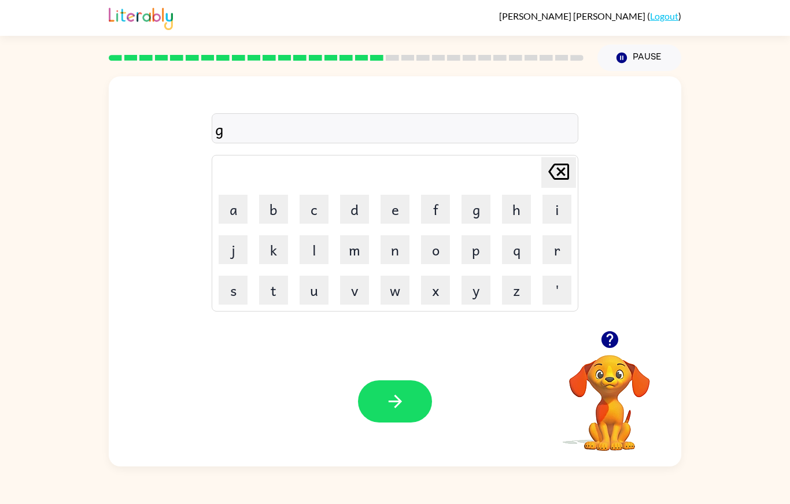
click at [634, 355] on div at bounding box center [610, 340] width 116 height 30
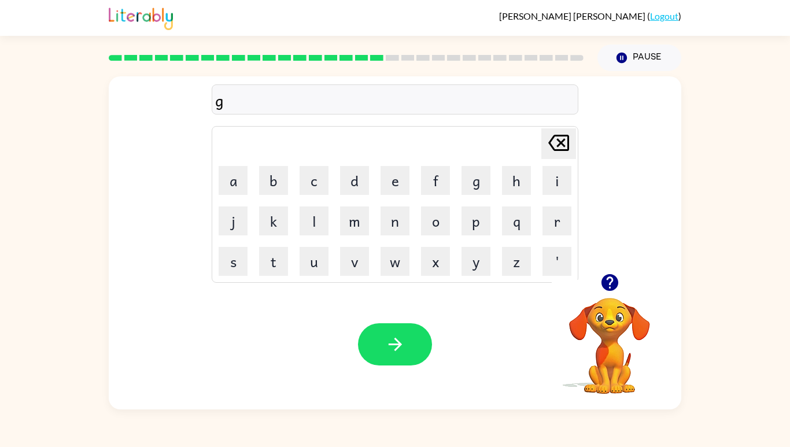
click at [605, 291] on icon "button" at bounding box center [609, 282] width 17 height 17
click at [552, 235] on button "r" at bounding box center [557, 221] width 29 height 29
click at [316, 276] on button "u" at bounding box center [314, 261] width 29 height 29
click at [603, 293] on icon "button" at bounding box center [610, 282] width 20 height 20
click at [347, 235] on button "m" at bounding box center [354, 221] width 29 height 29
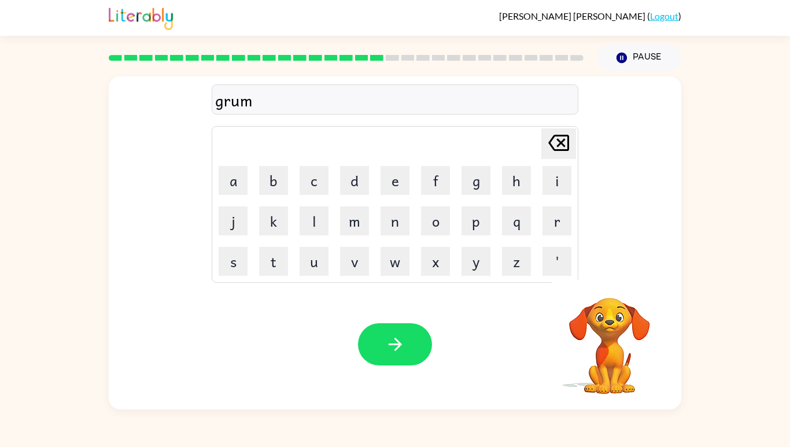
click at [481, 235] on button "p" at bounding box center [476, 221] width 29 height 29
click at [605, 291] on icon "button" at bounding box center [609, 282] width 17 height 17
click at [482, 276] on button "y" at bounding box center [476, 261] width 29 height 29
click at [411, 366] on button "button" at bounding box center [395, 344] width 74 height 42
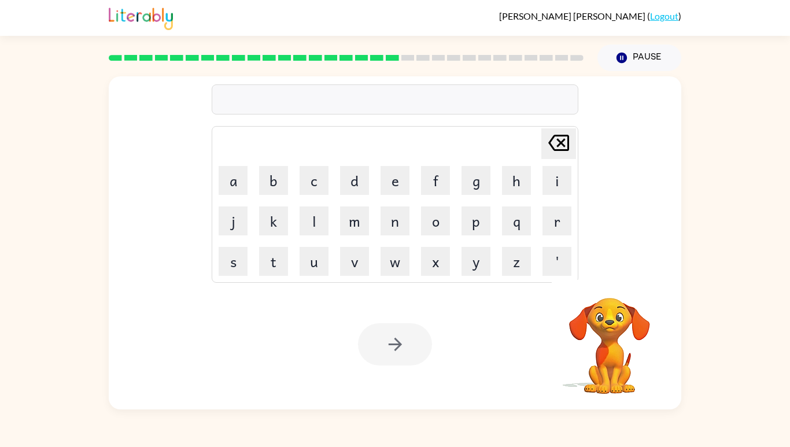
click at [552, 195] on button "i" at bounding box center [557, 180] width 29 height 29
click at [686, 275] on div "i [PERSON_NAME] last character input a b c d e f g h i j k l m n o p q r s t u …" at bounding box center [395, 240] width 790 height 338
click at [673, 261] on div "i [PERSON_NAME] last character input a b c d e f g h i j k l m n o p q r s t u …" at bounding box center [395, 174] width 573 height 197
click at [661, 249] on div "i [PERSON_NAME] last character input a b c d e f g h i j k l m n o p q r s t u …" at bounding box center [395, 174] width 573 height 197
click at [648, 240] on div "i [PERSON_NAME] last character input a b c d e f g h i j k l m n o p q r s t u …" at bounding box center [395, 174] width 573 height 197
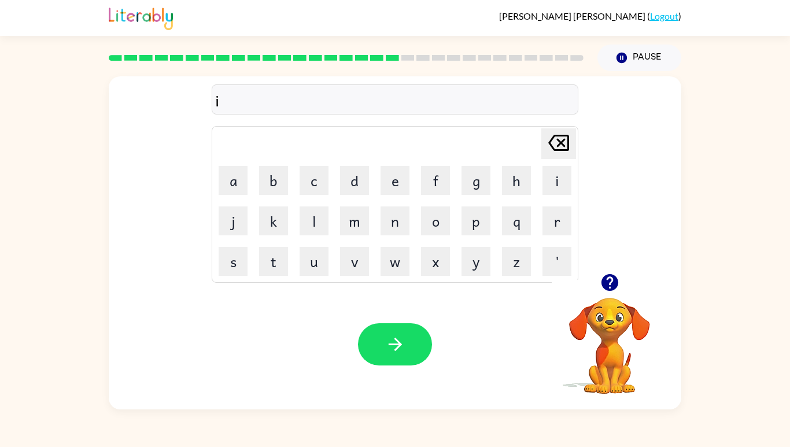
click at [389, 235] on button "n" at bounding box center [395, 221] width 29 height 29
click at [303, 195] on button "c" at bounding box center [314, 180] width 29 height 29
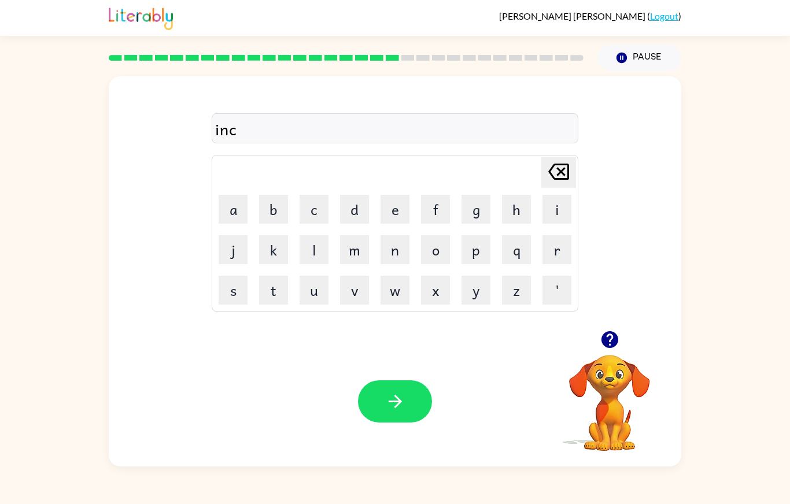
scroll to position [46, 0]
click at [555, 237] on button "r" at bounding box center [557, 249] width 29 height 29
click at [388, 195] on button "e" at bounding box center [395, 209] width 29 height 29
click at [259, 197] on button "b" at bounding box center [273, 209] width 29 height 29
click at [310, 237] on button "l" at bounding box center [314, 249] width 29 height 29
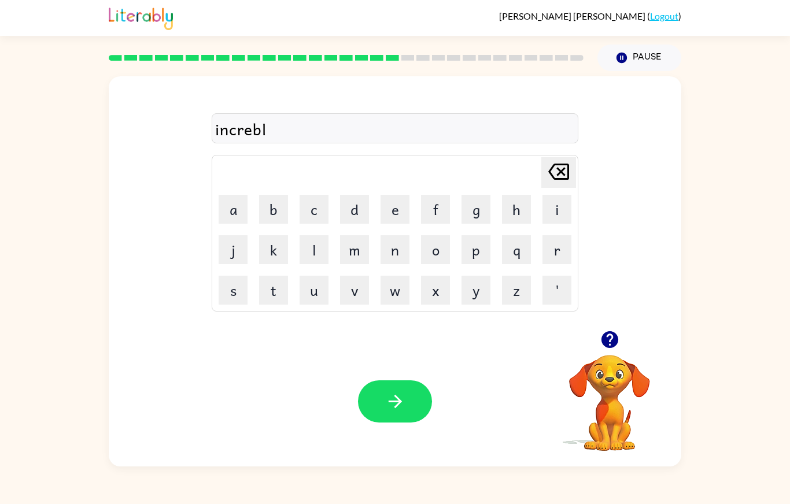
click at [396, 195] on button "e" at bounding box center [395, 209] width 29 height 29
click at [405, 412] on icon "button" at bounding box center [395, 402] width 20 height 20
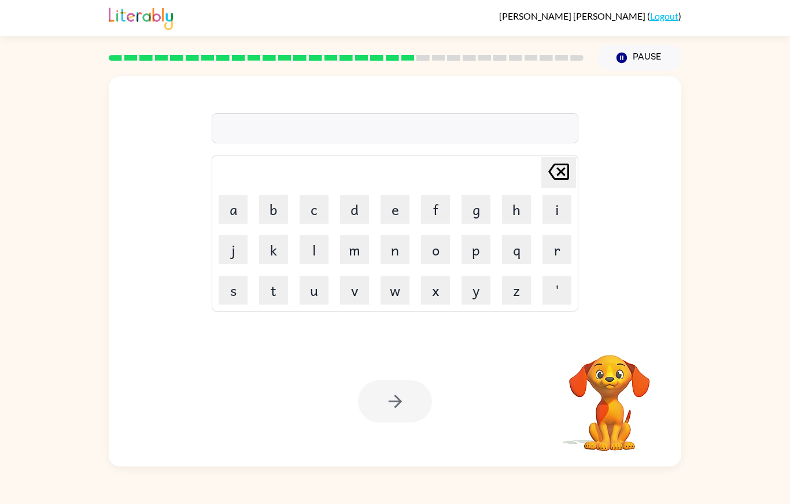
click at [310, 237] on button "l" at bounding box center [314, 249] width 29 height 29
click at [554, 195] on button "i" at bounding box center [557, 209] width 29 height 29
click at [605, 348] on icon "button" at bounding box center [609, 339] width 17 height 17
click at [230, 276] on button "s" at bounding box center [233, 290] width 29 height 29
click at [546, 202] on button "i" at bounding box center [557, 209] width 29 height 29
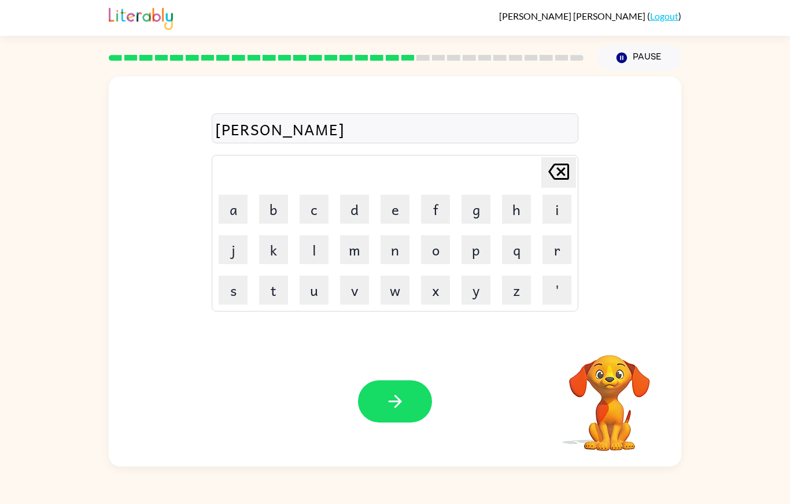
click at [397, 236] on button "n" at bounding box center [395, 249] width 29 height 29
click at [610, 350] on icon "button" at bounding box center [610, 340] width 20 height 20
click at [354, 195] on button "d" at bounding box center [354, 209] width 29 height 29
click at [392, 195] on button "e" at bounding box center [395, 209] width 29 height 29
click at [559, 158] on icon "[PERSON_NAME] last character input" at bounding box center [559, 172] width 28 height 28
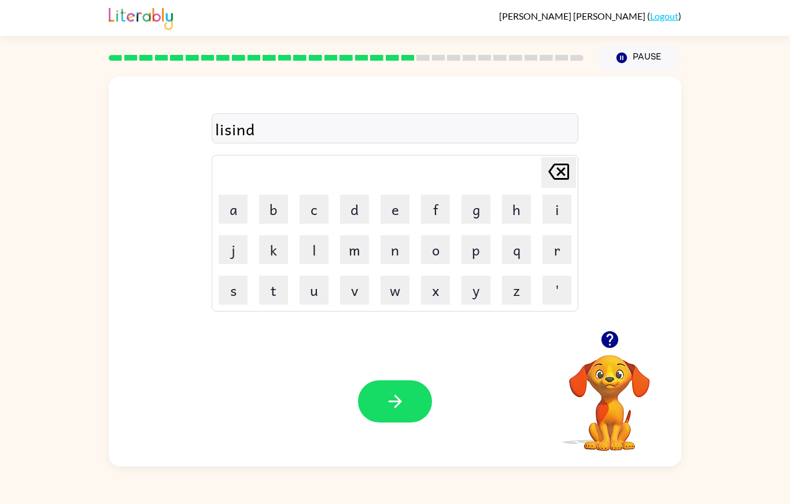
click at [558, 158] on icon "[PERSON_NAME] last character input" at bounding box center [559, 172] width 28 height 28
click at [557, 163] on icon "[PERSON_NAME] last character input" at bounding box center [559, 172] width 28 height 28
click at [561, 158] on icon "[PERSON_NAME] last character input" at bounding box center [559, 172] width 28 height 28
click at [393, 196] on button "e" at bounding box center [395, 209] width 29 height 29
click at [400, 235] on button "n" at bounding box center [395, 249] width 29 height 29
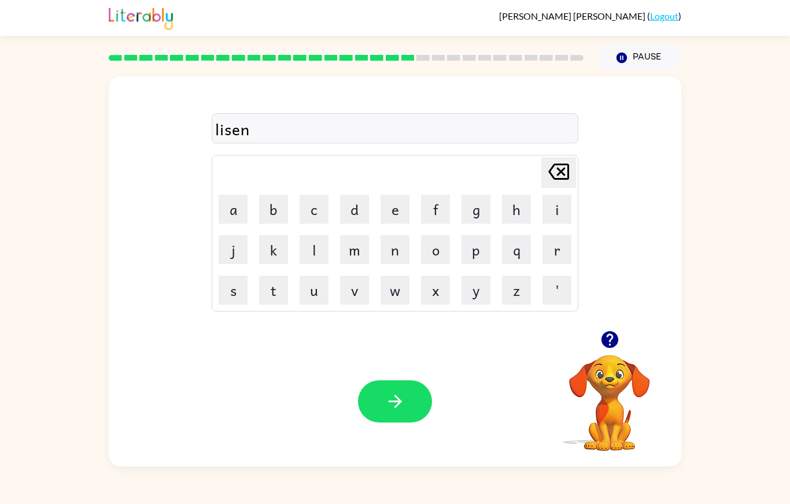
click at [364, 195] on button "d" at bounding box center [354, 209] width 29 height 29
click at [396, 406] on icon "button" at bounding box center [395, 402] width 20 height 20
click at [397, 235] on button "n" at bounding box center [395, 249] width 29 height 29
click at [433, 238] on button "o" at bounding box center [435, 249] width 29 height 29
click at [555, 195] on button "i" at bounding box center [557, 209] width 29 height 29
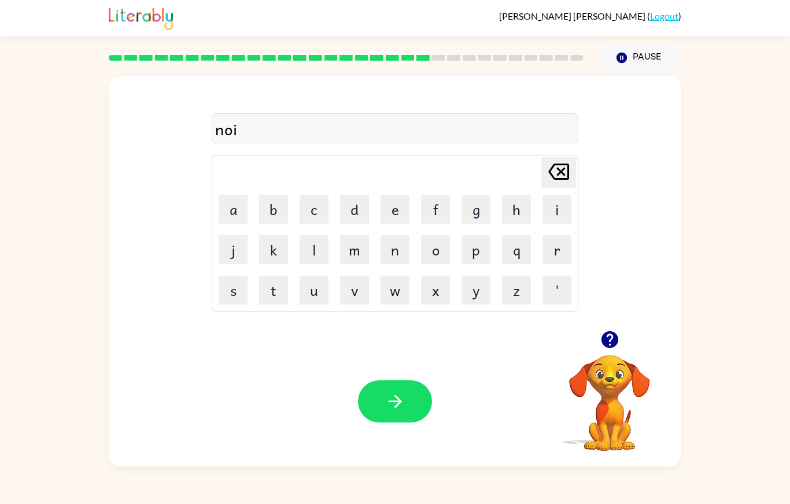
scroll to position [45, 0]
click at [553, 167] on icon "[PERSON_NAME] last character input" at bounding box center [559, 172] width 28 height 28
click at [349, 237] on button "m" at bounding box center [354, 249] width 29 height 29
click at [394, 242] on button "n" at bounding box center [395, 249] width 29 height 29
click at [238, 200] on button "a" at bounding box center [233, 209] width 29 height 29
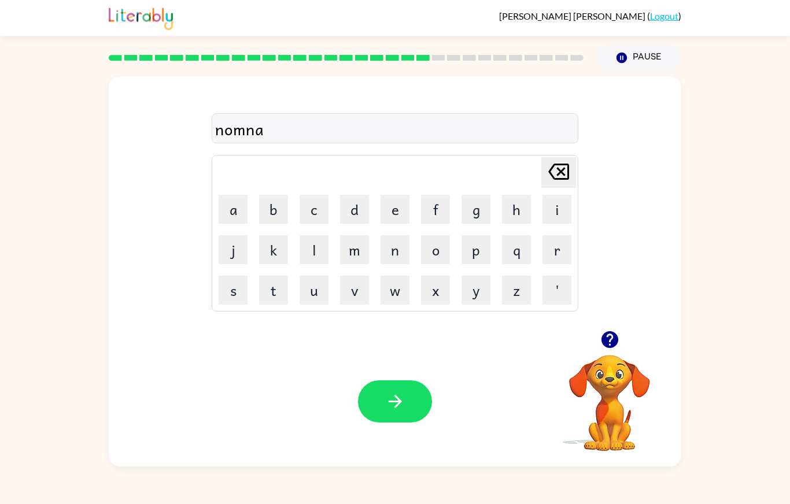
click at [611, 345] on icon "button" at bounding box center [609, 339] width 17 height 17
click at [272, 282] on button "t" at bounding box center [273, 290] width 29 height 29
click at [397, 195] on button "e" at bounding box center [395, 209] width 29 height 29
click at [408, 416] on button "button" at bounding box center [395, 402] width 74 height 42
click at [236, 277] on button "s" at bounding box center [233, 290] width 29 height 29
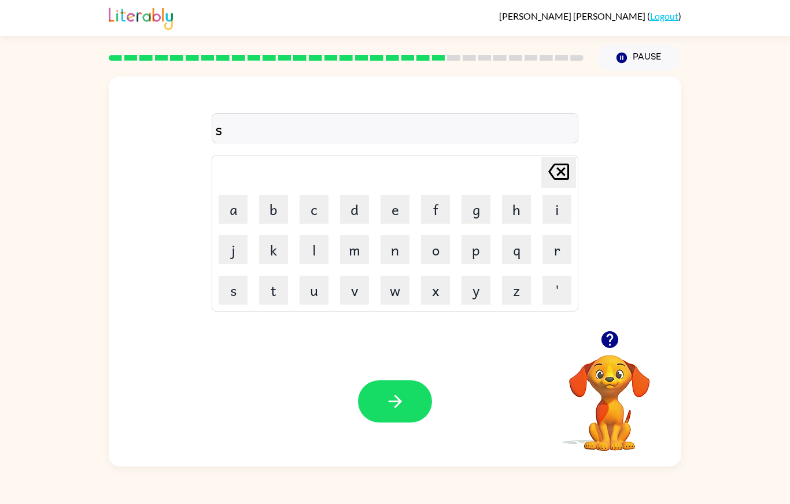
scroll to position [38, 0]
click at [318, 277] on button "u" at bounding box center [314, 290] width 29 height 29
click at [240, 279] on button "s" at bounding box center [233, 290] width 29 height 29
click at [609, 355] on button "button" at bounding box center [610, 340] width 30 height 30
click at [275, 276] on button "t" at bounding box center [273, 290] width 29 height 29
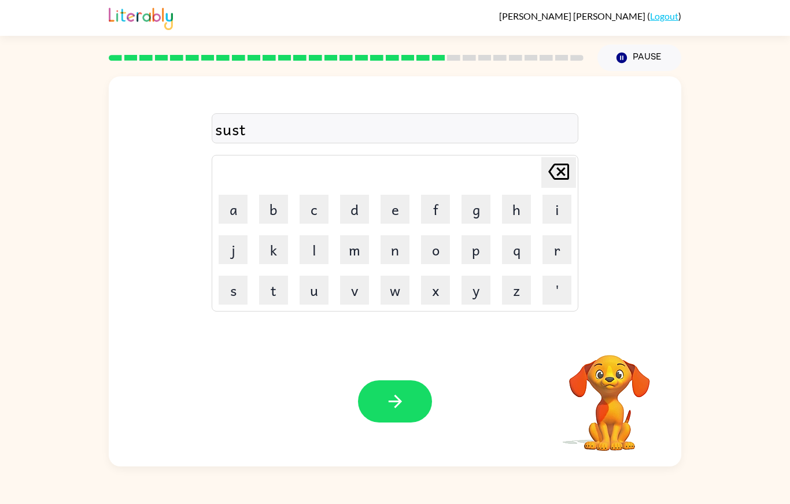
click at [234, 201] on button "a" at bounding box center [233, 209] width 29 height 29
click at [400, 241] on button "n" at bounding box center [395, 249] width 29 height 29
click at [392, 202] on button "e" at bounding box center [395, 209] width 29 height 29
click at [407, 423] on button "button" at bounding box center [395, 402] width 74 height 42
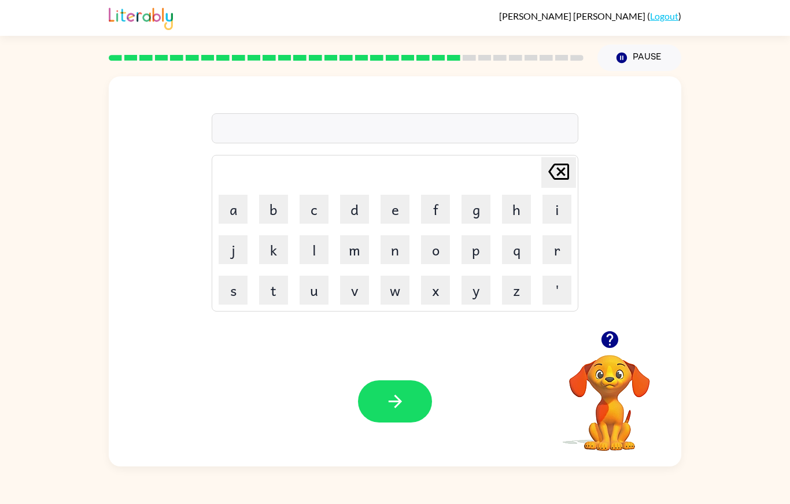
click at [396, 276] on button "w" at bounding box center [395, 290] width 29 height 29
click at [439, 235] on button "o" at bounding box center [435, 249] width 29 height 29
click at [459, 447] on div "[PERSON_NAME] ( Logout ) Pause Pause wo [PERSON_NAME] last character input a b …" at bounding box center [395, 252] width 790 height 504
click at [446, 447] on div "[PERSON_NAME] ( Logout ) Pause Pause wo [PERSON_NAME] last character input a b …" at bounding box center [395, 252] width 790 height 504
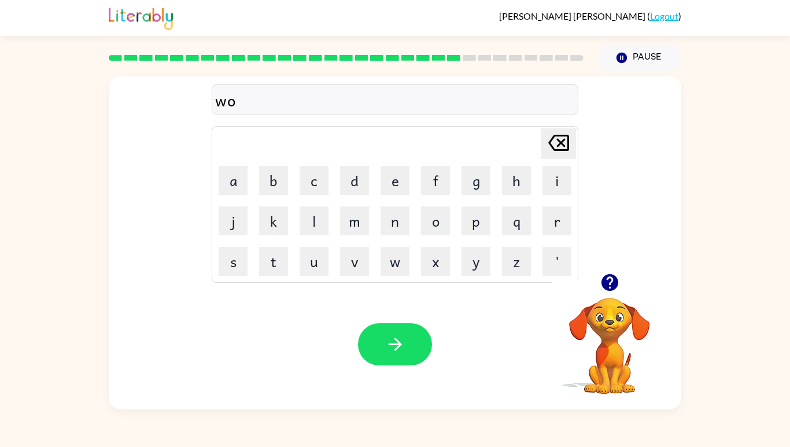
click at [551, 207] on button "r" at bounding box center [557, 221] width 29 height 29
click at [240, 207] on button "j" at bounding box center [233, 221] width 29 height 29
click at [561, 129] on icon "[PERSON_NAME] last character input" at bounding box center [559, 143] width 28 height 28
click at [357, 166] on button "d" at bounding box center [354, 180] width 29 height 29
click at [474, 247] on button "y" at bounding box center [476, 261] width 29 height 29
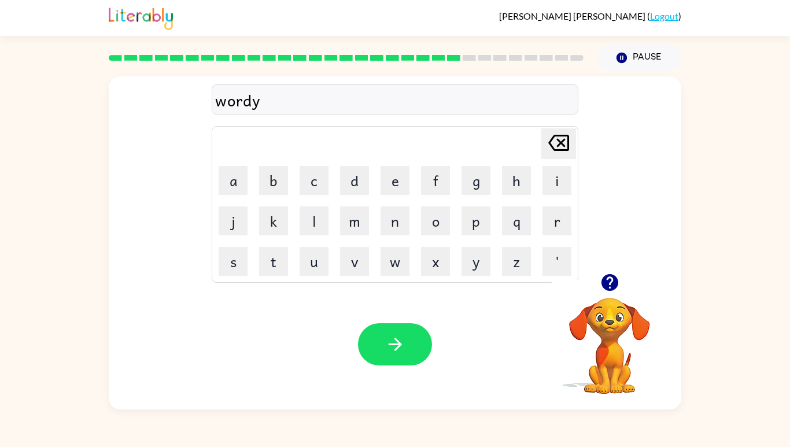
click at [403, 351] on icon "button" at bounding box center [395, 344] width 20 height 20
click at [642, 296] on div at bounding box center [610, 283] width 116 height 30
click at [647, 76] on div "[PERSON_NAME] last character input a b c d e f g h i j k l m n o p q r s t u v …" at bounding box center [395, 174] width 573 height 197
click at [653, 345] on video "Your browser must support playing .mp4 files to use Literably. Please try using…" at bounding box center [610, 338] width 116 height 116
click at [741, 71] on div "[PERSON_NAME] last character input a b c d e f g h i j k l m n o p q r s t u v …" at bounding box center [395, 240] width 790 height 338
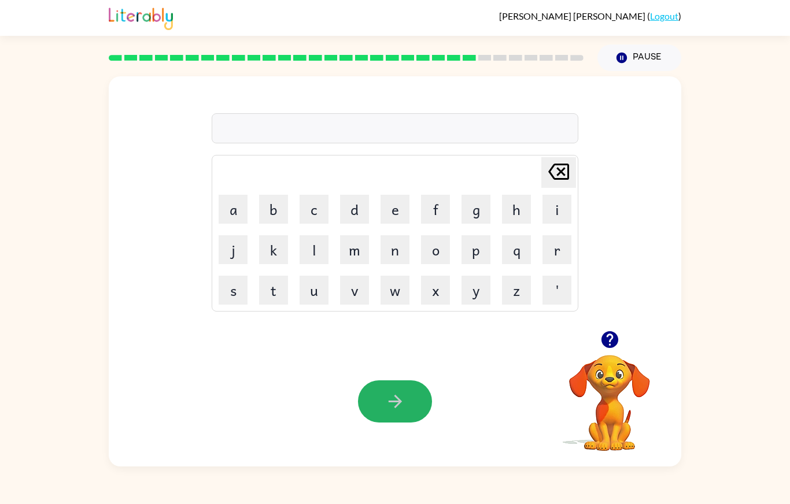
scroll to position [26, 0]
click at [620, 53] on icon "button" at bounding box center [622, 58] width 10 height 10
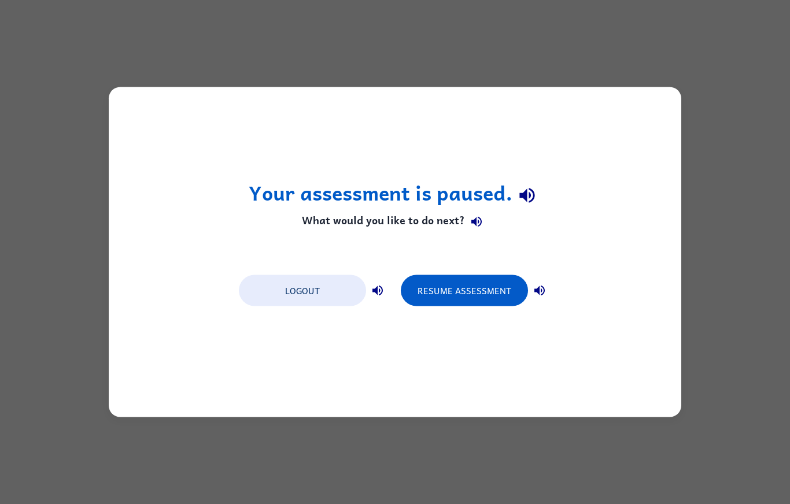
scroll to position [0, 0]
click at [287, 294] on button "Logout" at bounding box center [302, 290] width 127 height 31
